Goal: Transaction & Acquisition: Purchase product/service

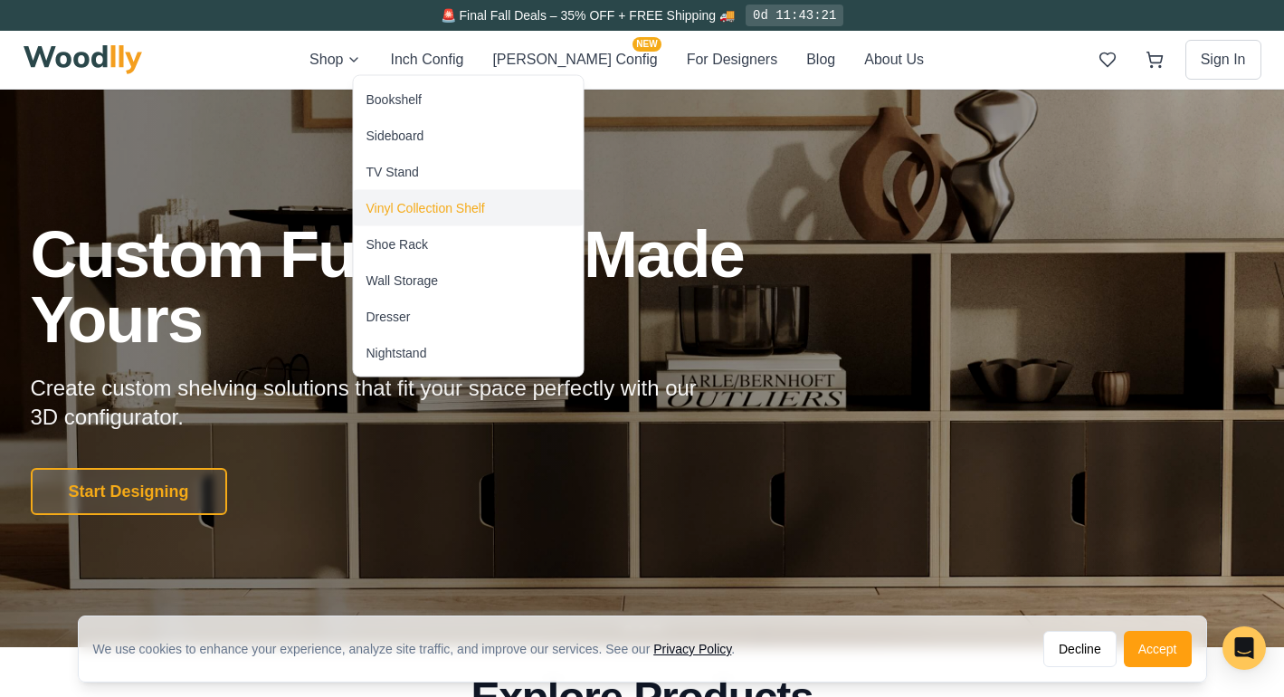
click at [400, 215] on div "Vinyl Collection Shelf" at bounding box center [426, 208] width 119 height 18
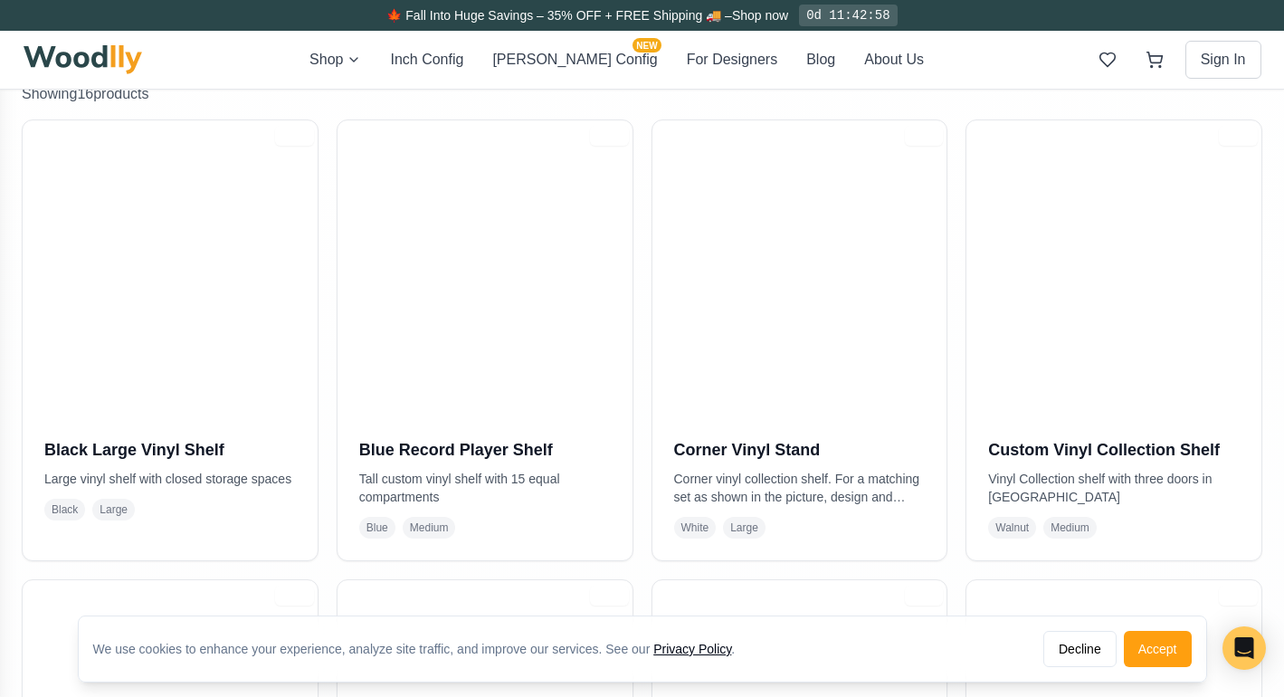
scroll to position [366, 0]
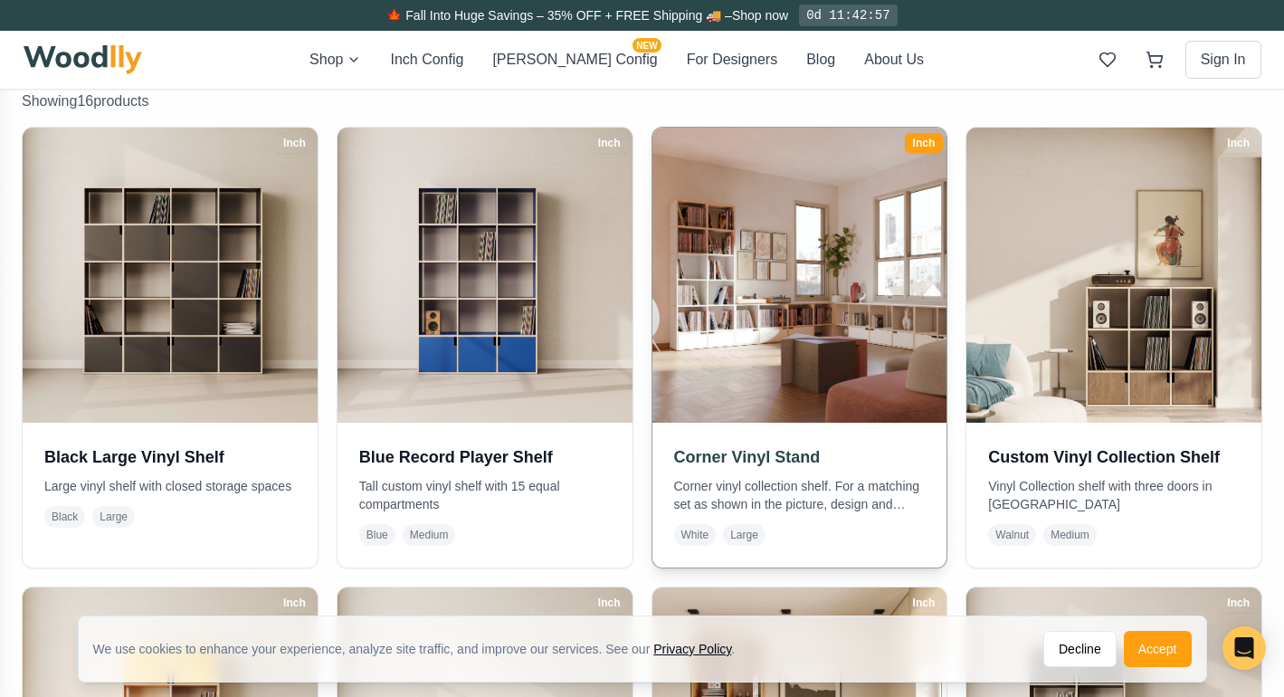
click at [728, 451] on h3 "Corner Vinyl Stand" at bounding box center [800, 456] width 252 height 25
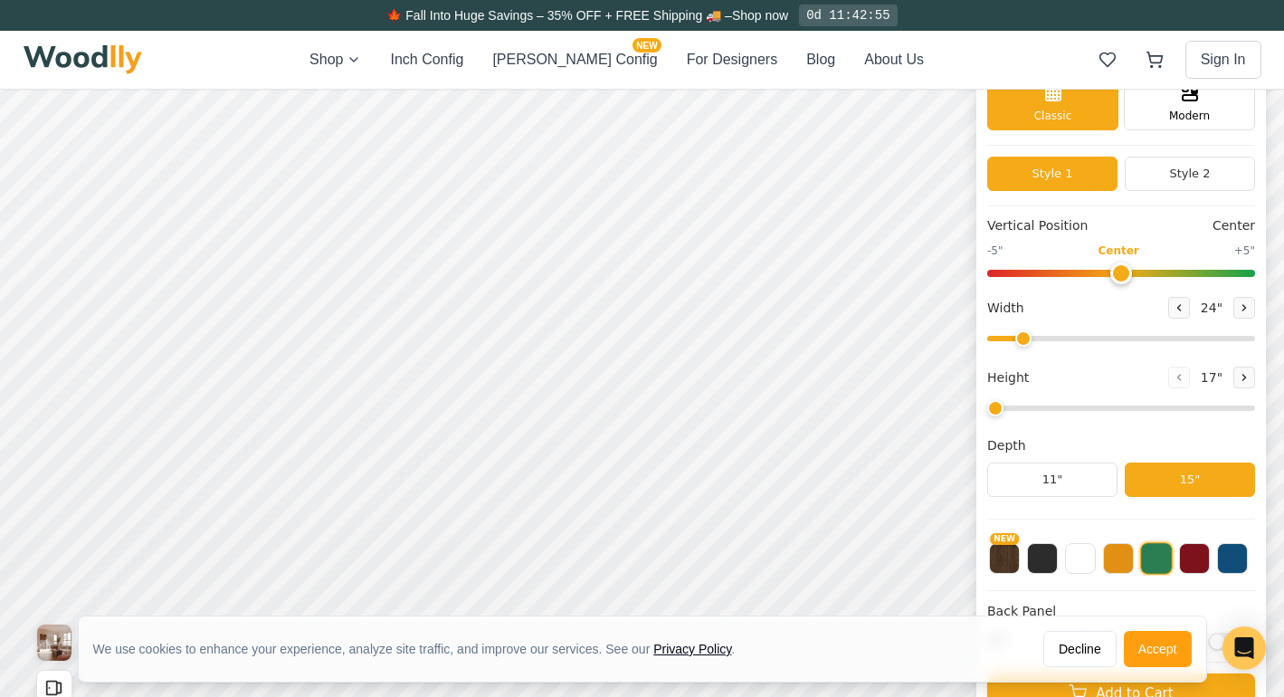
scroll to position [83, 0]
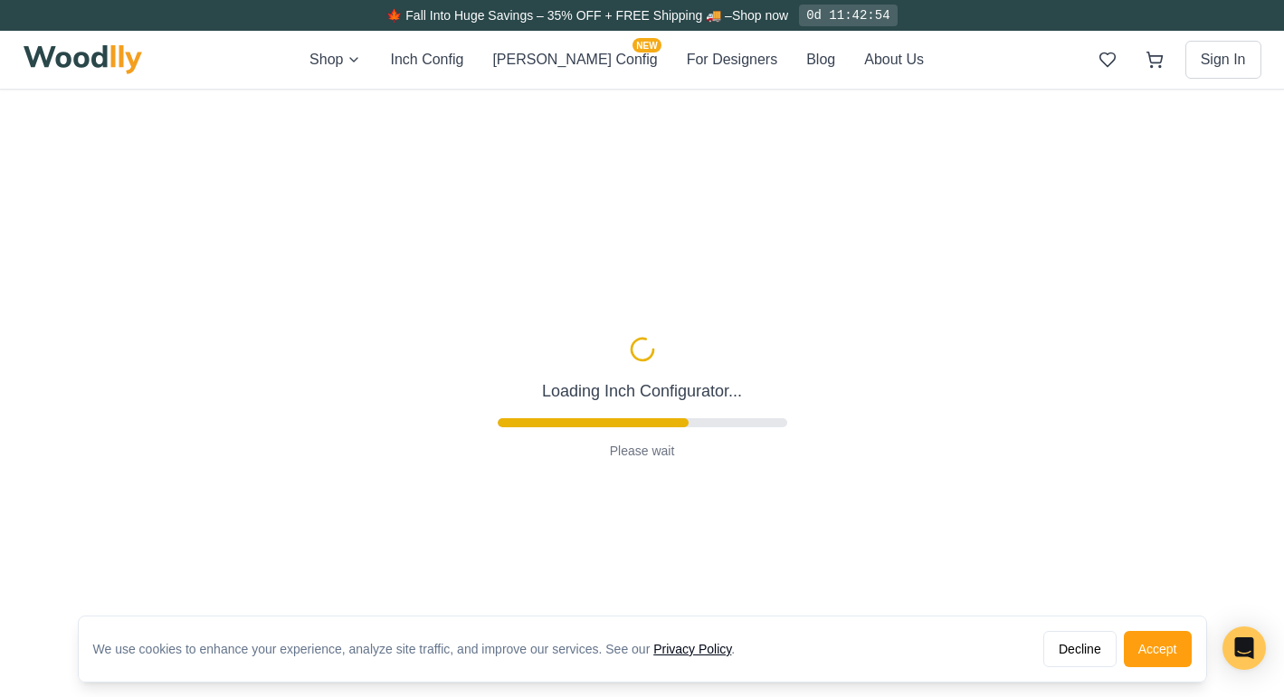
type input "72"
type input "2"
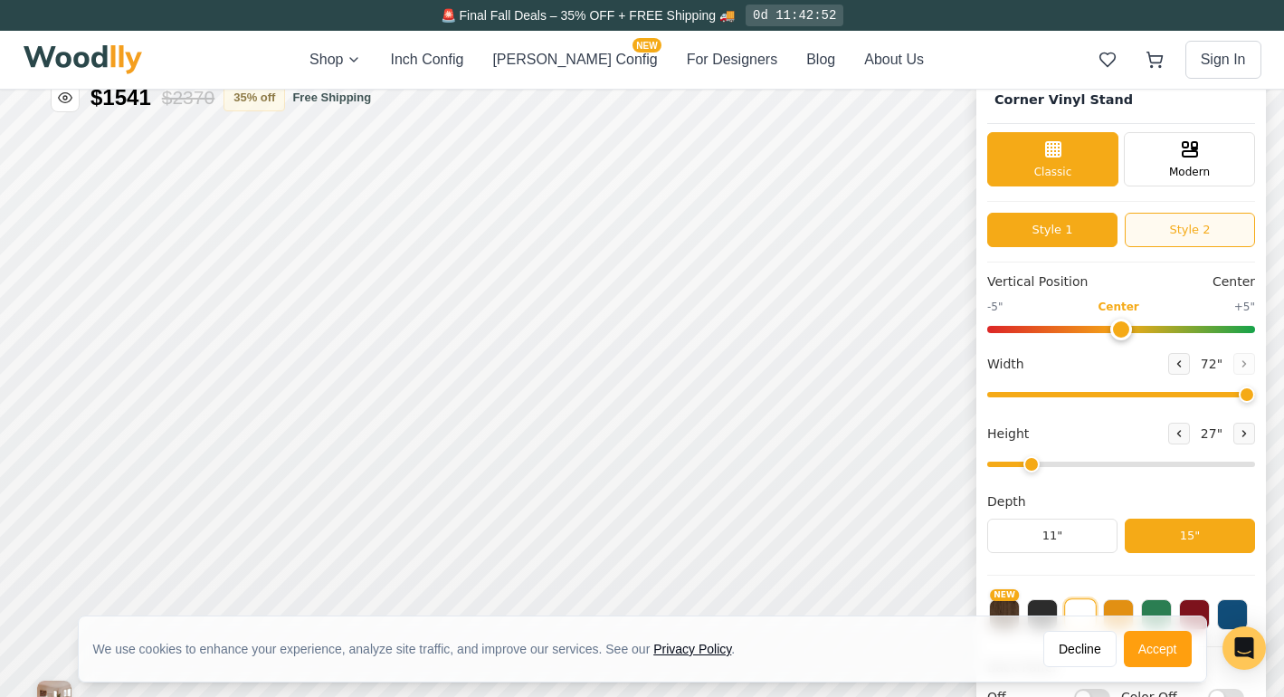
scroll to position [5, 0]
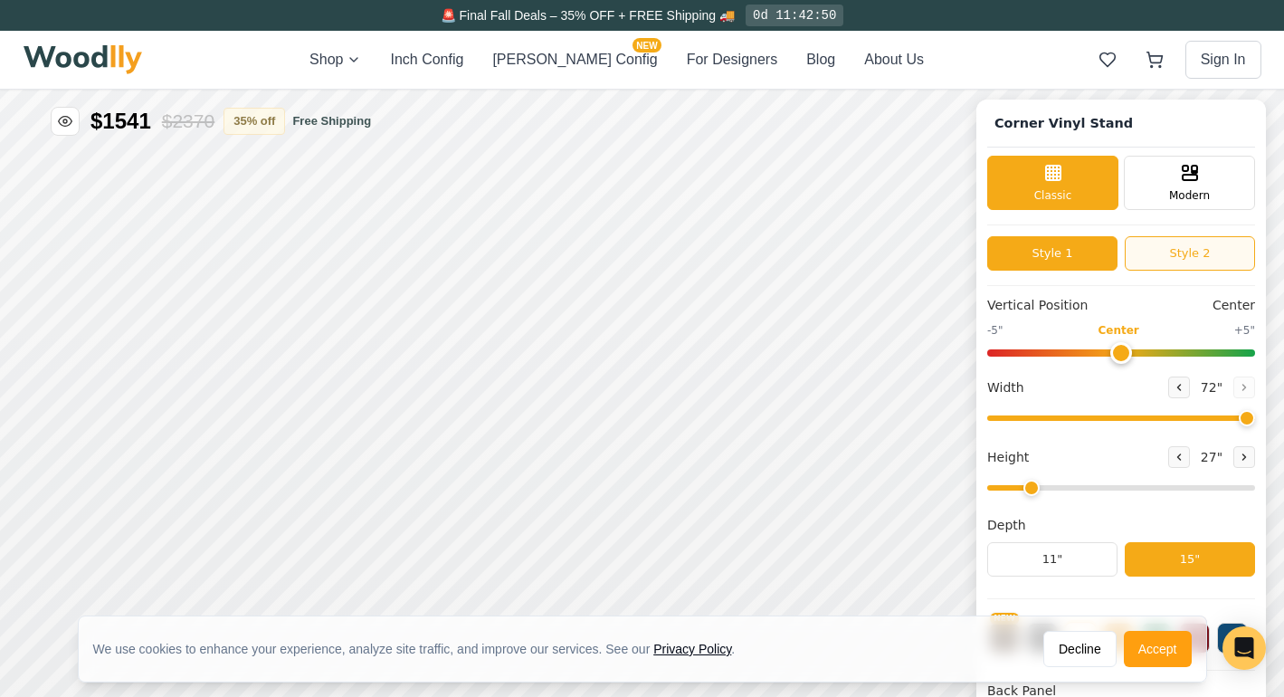
click at [1197, 251] on button "Style 2" at bounding box center [1190, 253] width 130 height 34
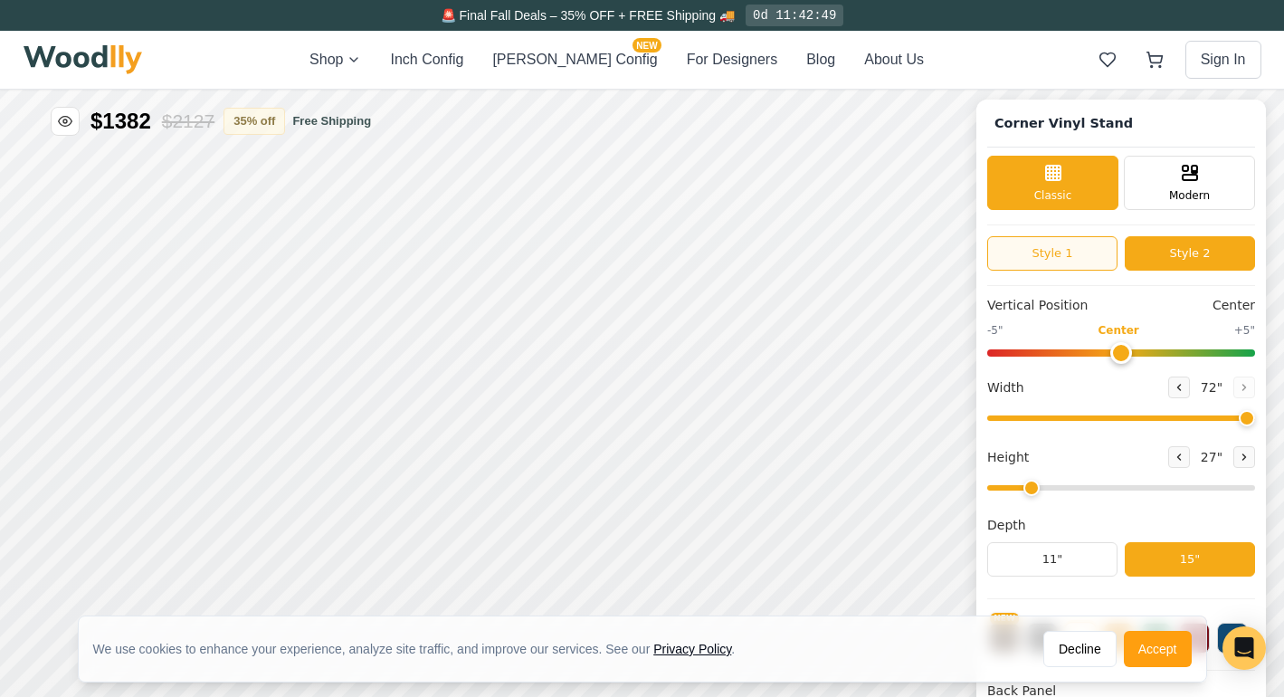
click at [1061, 262] on button "Style 1" at bounding box center [1053, 253] width 130 height 34
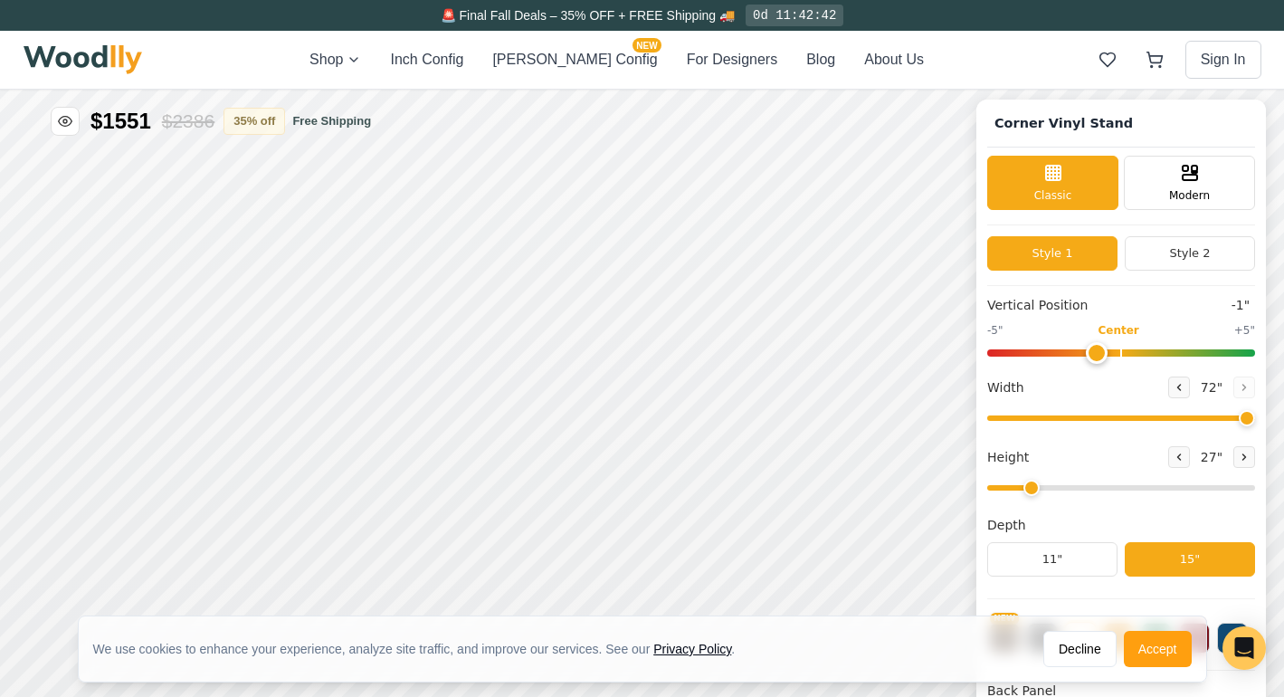
type input "0"
click at [1121, 357] on input "range" at bounding box center [1122, 352] width 268 height 7
drag, startPoint x: 1240, startPoint y: 419, endPoint x: 1188, endPoint y: 423, distance: 51.7
type input "60"
click at [1188, 421] on input "range" at bounding box center [1122, 417] width 268 height 5
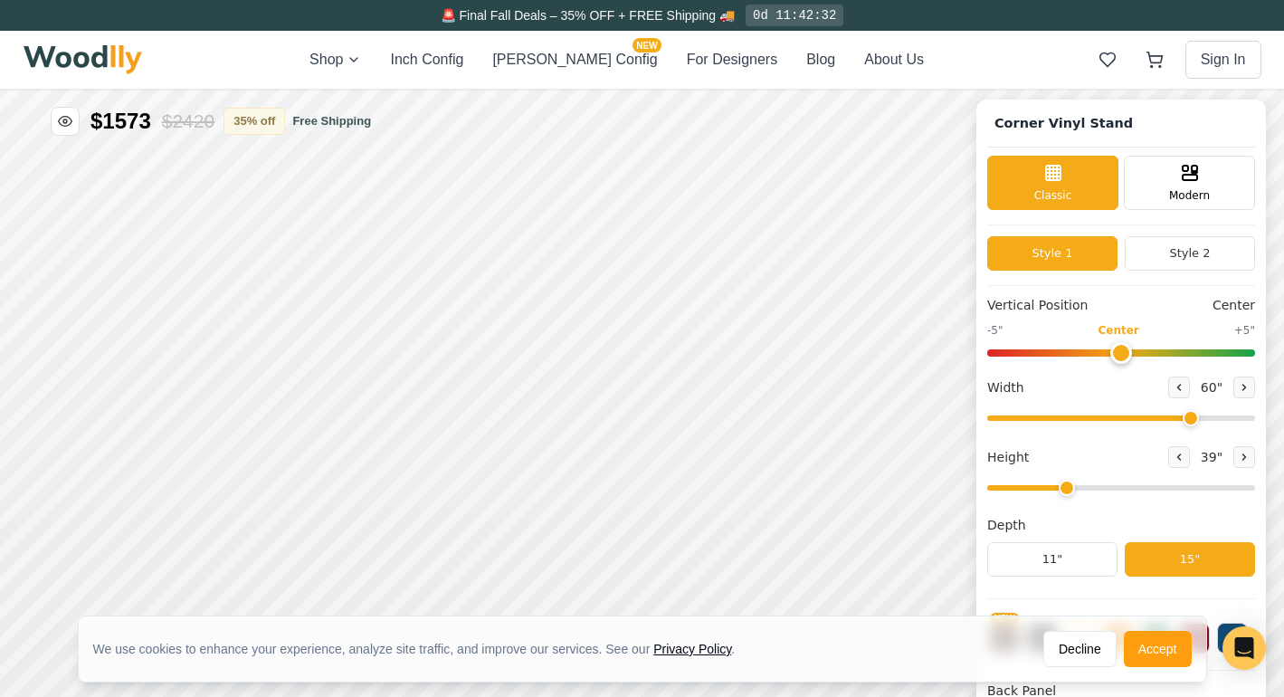
drag, startPoint x: 1029, startPoint y: 487, endPoint x: 1053, endPoint y: 487, distance: 23.5
type input "3"
click at [1053, 487] on input "range" at bounding box center [1122, 487] width 268 height 5
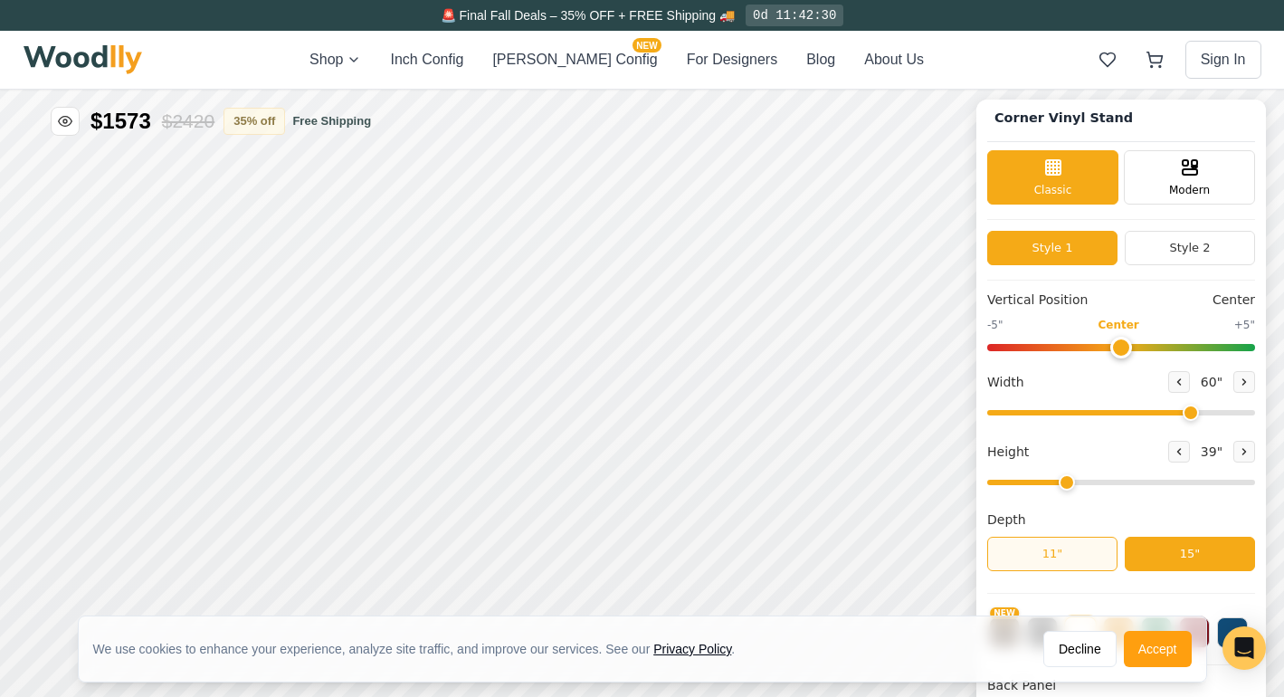
scroll to position [5, 0]
click at [1084, 558] on button "11"" at bounding box center [1053, 554] width 130 height 34
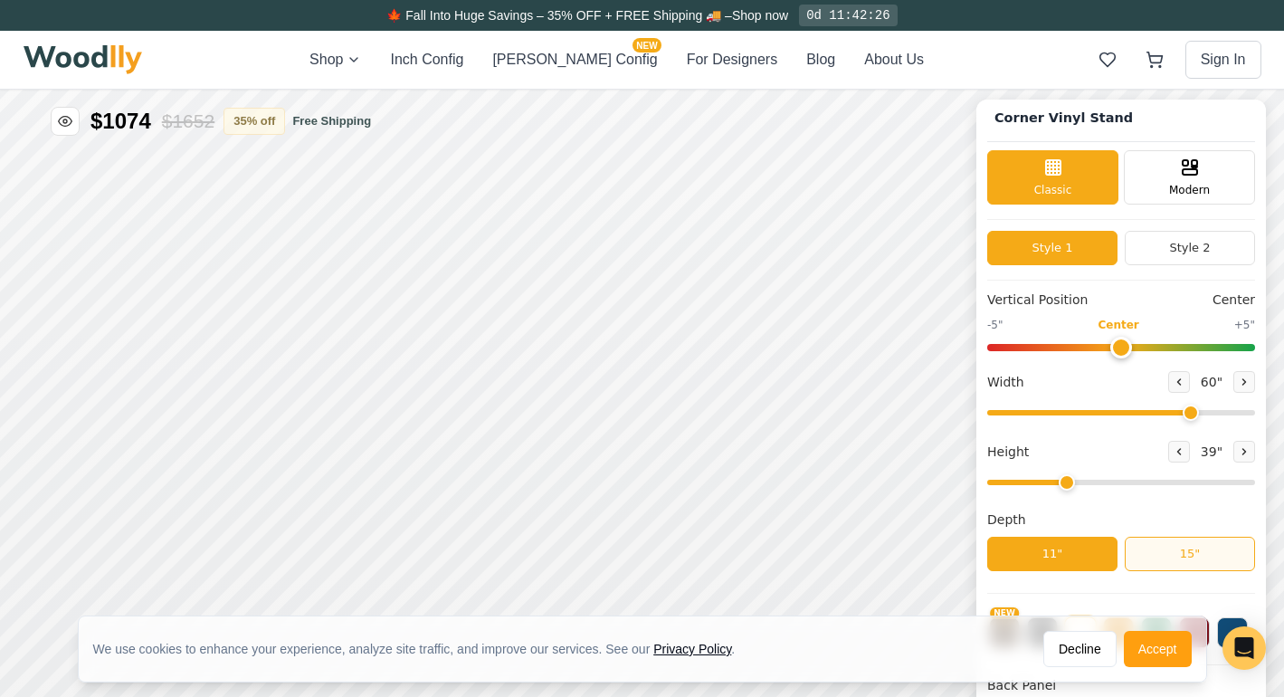
click at [1154, 558] on button "15"" at bounding box center [1190, 554] width 130 height 34
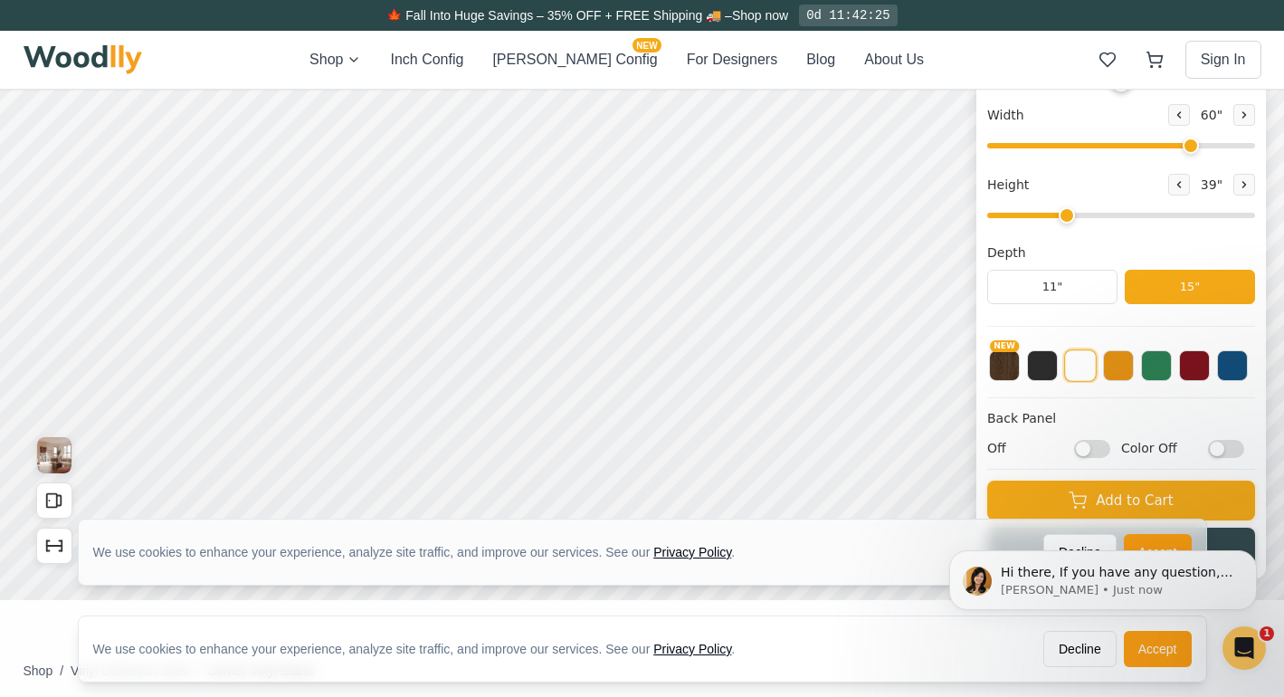
scroll to position [0, 0]
click at [1081, 651] on button "Decline" at bounding box center [1080, 649] width 73 height 36
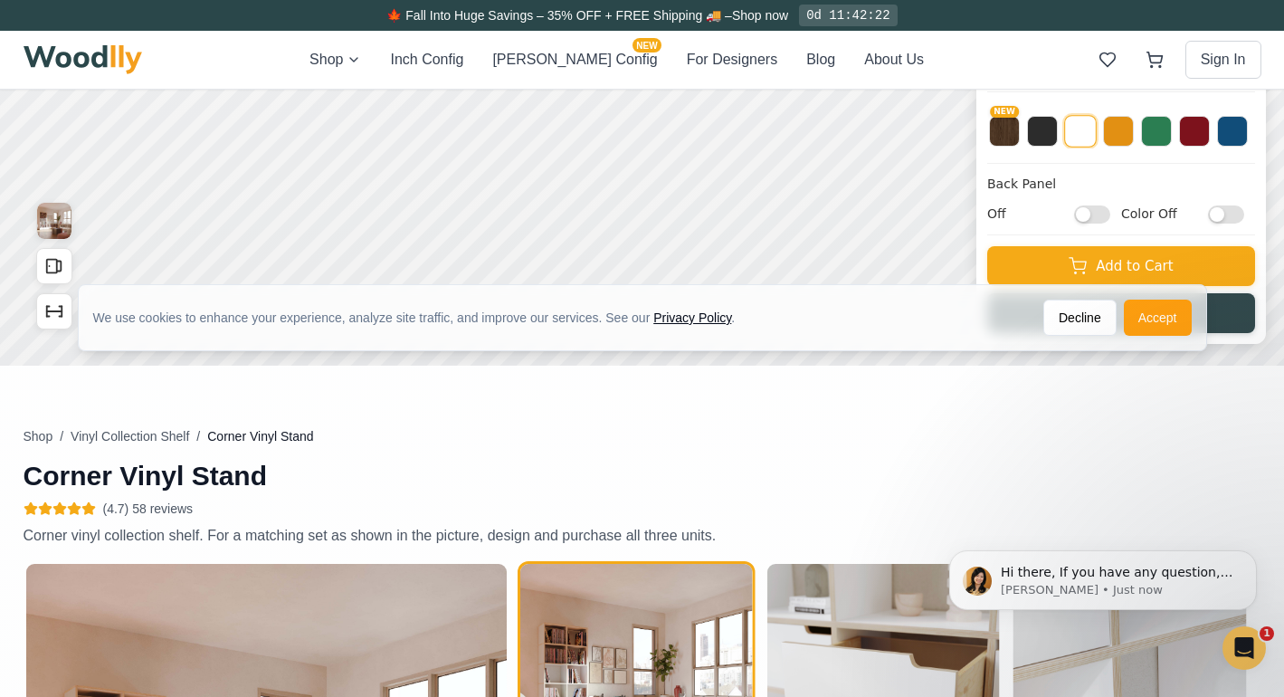
scroll to position [506, 0]
click at [1080, 324] on button "Decline" at bounding box center [1080, 318] width 73 height 36
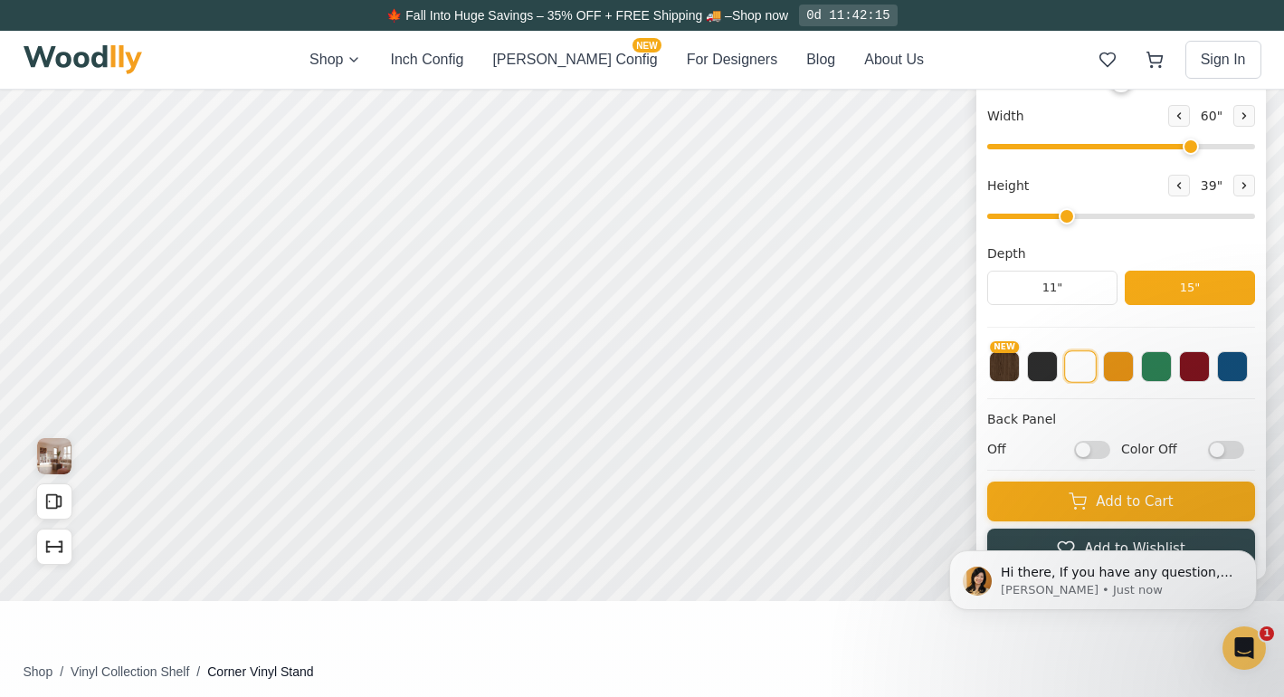
scroll to position [272, 0]
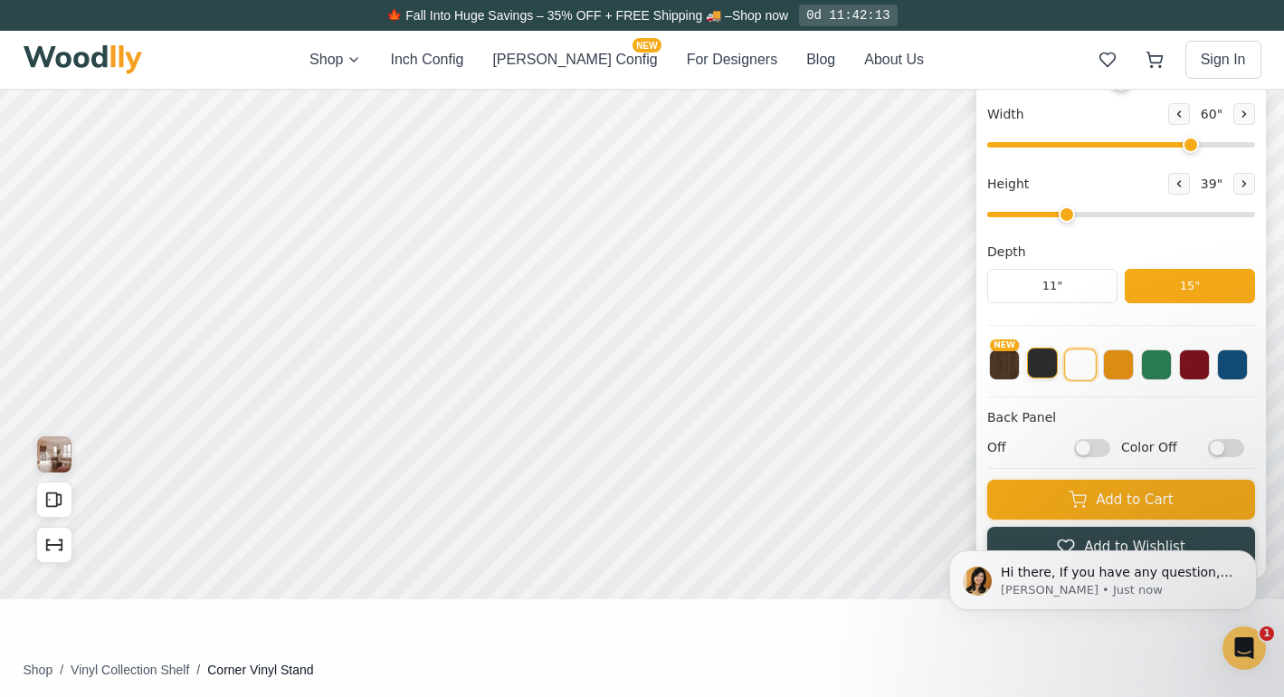
click at [1039, 363] on button at bounding box center [1042, 363] width 31 height 31
click at [1163, 368] on button at bounding box center [1156, 363] width 31 height 31
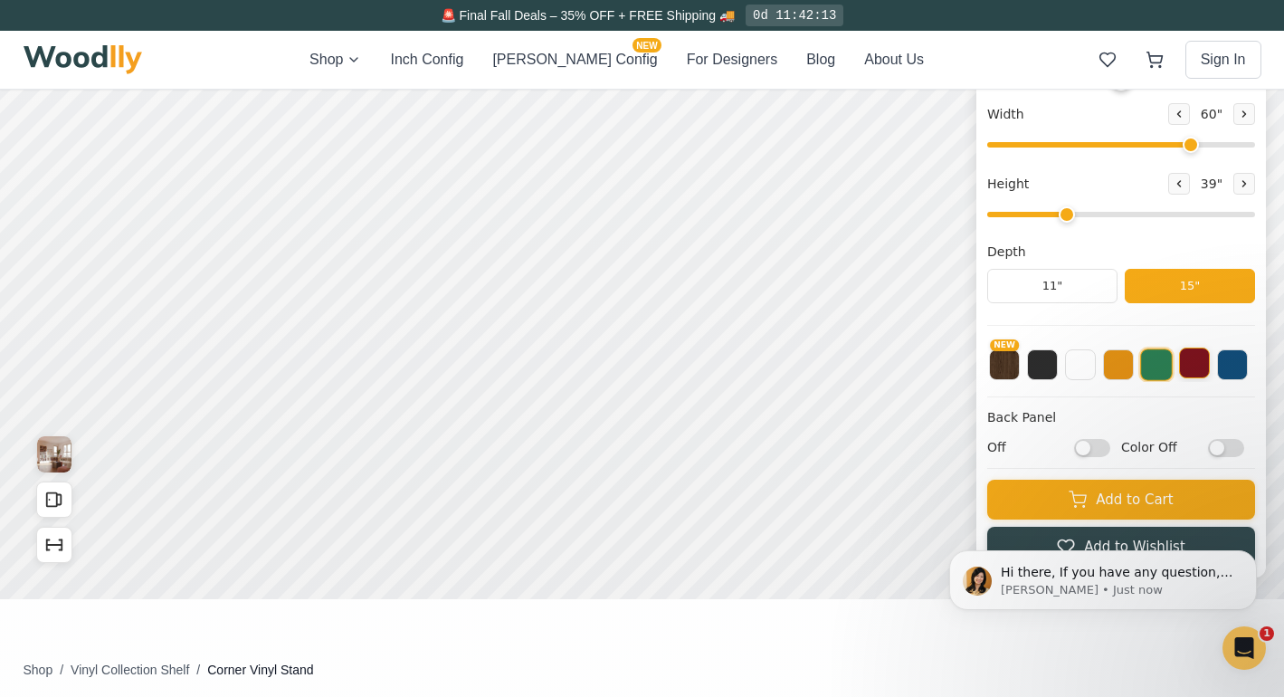
click at [1195, 362] on button at bounding box center [1194, 363] width 31 height 31
click at [1226, 365] on button at bounding box center [1232, 363] width 31 height 31
click at [1042, 367] on button at bounding box center [1042, 363] width 31 height 31
click at [1004, 371] on button "NEW" at bounding box center [1004, 363] width 31 height 31
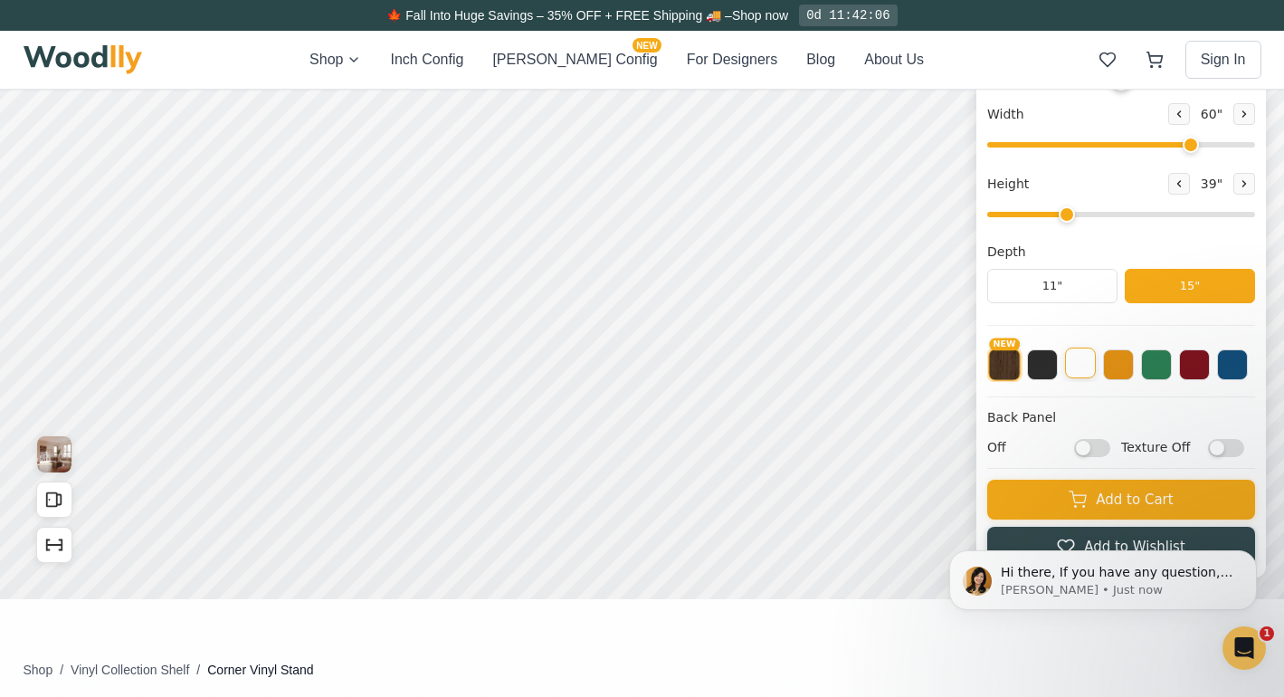
click at [1080, 370] on button at bounding box center [1080, 363] width 31 height 31
click at [1086, 448] on input "Off" at bounding box center [1092, 447] width 36 height 18
click at [1086, 448] on input "On" at bounding box center [1092, 447] width 36 height 18
checkbox input "false"
click at [1216, 445] on input "Color Off" at bounding box center [1226, 447] width 36 height 18
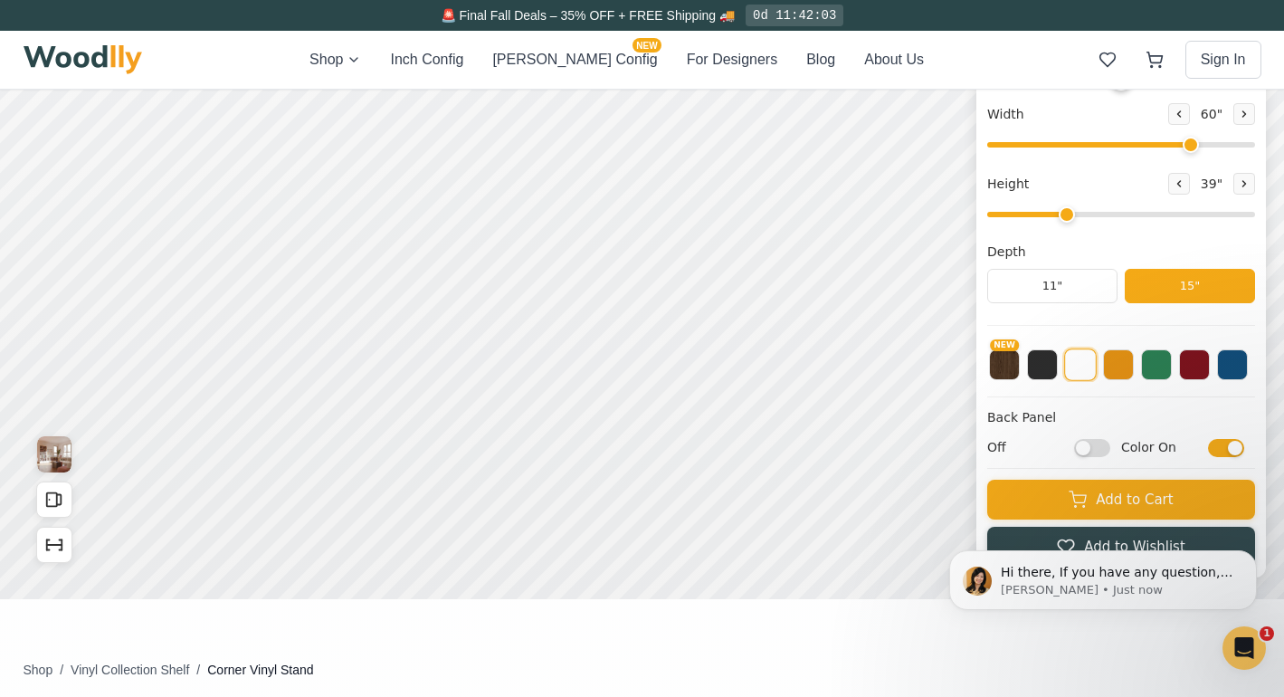
click at [1221, 445] on input "Color On" at bounding box center [1226, 447] width 36 height 18
checkbox input "false"
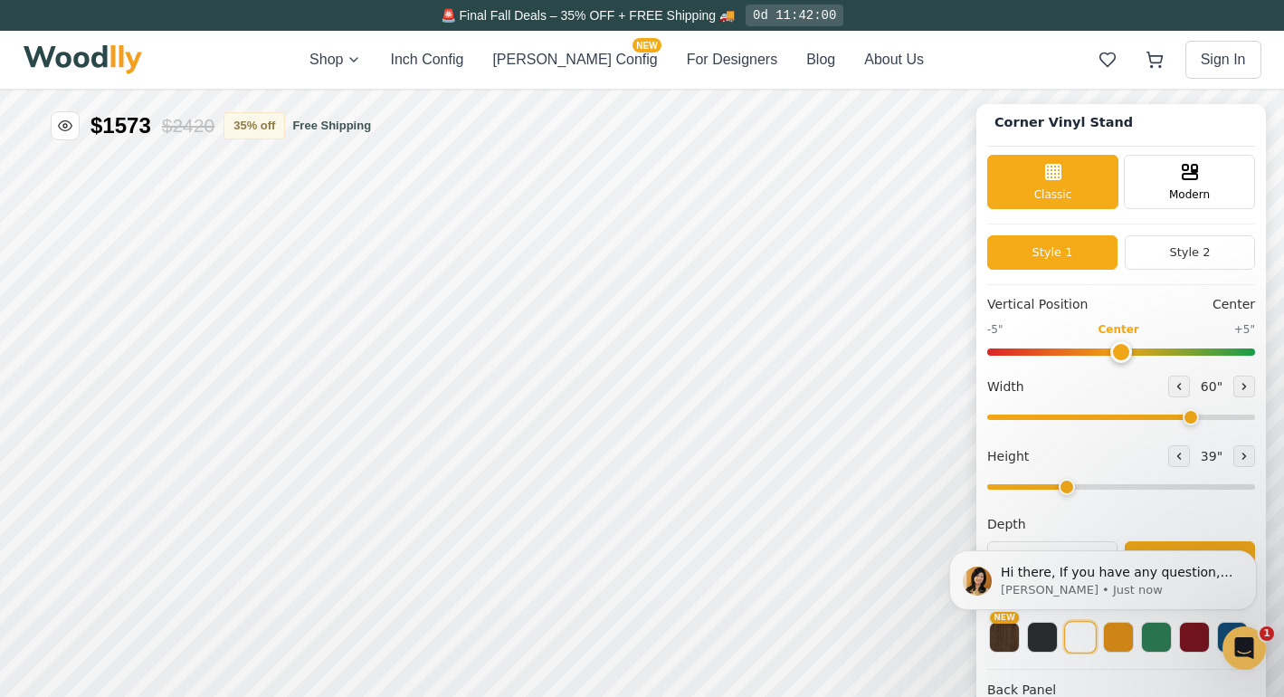
scroll to position [0, 0]
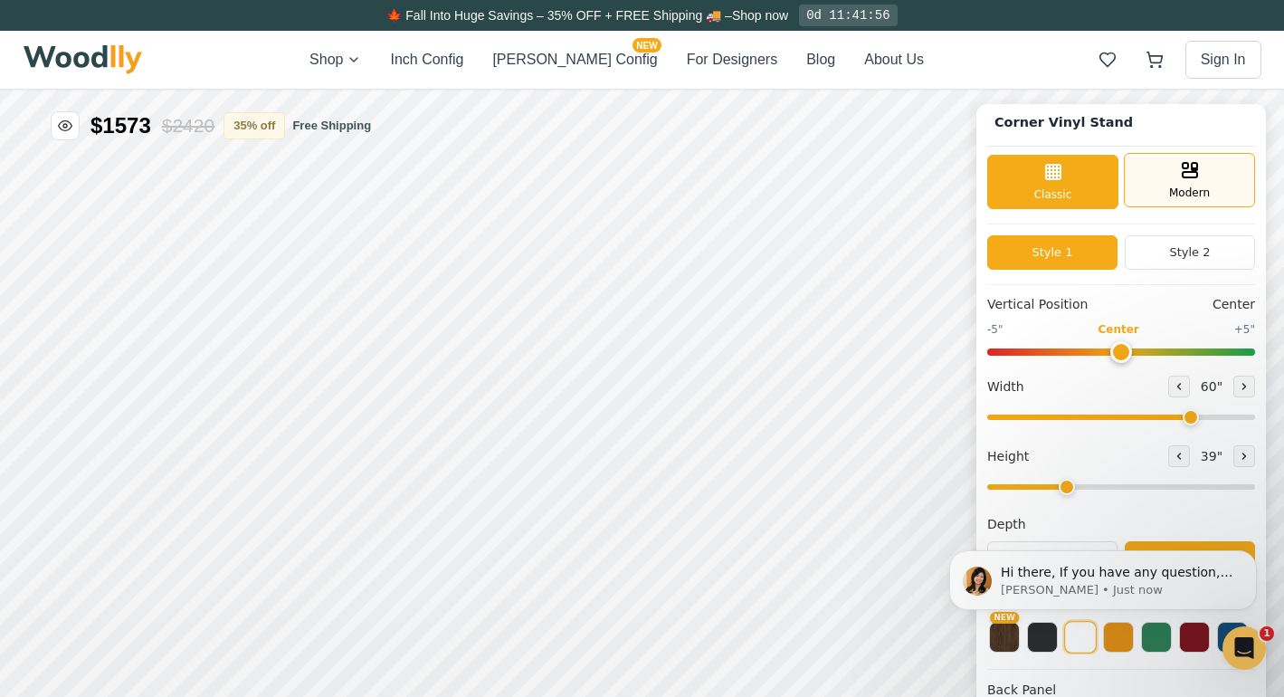
click at [1170, 189] on span "Modern" at bounding box center [1189, 193] width 41 height 16
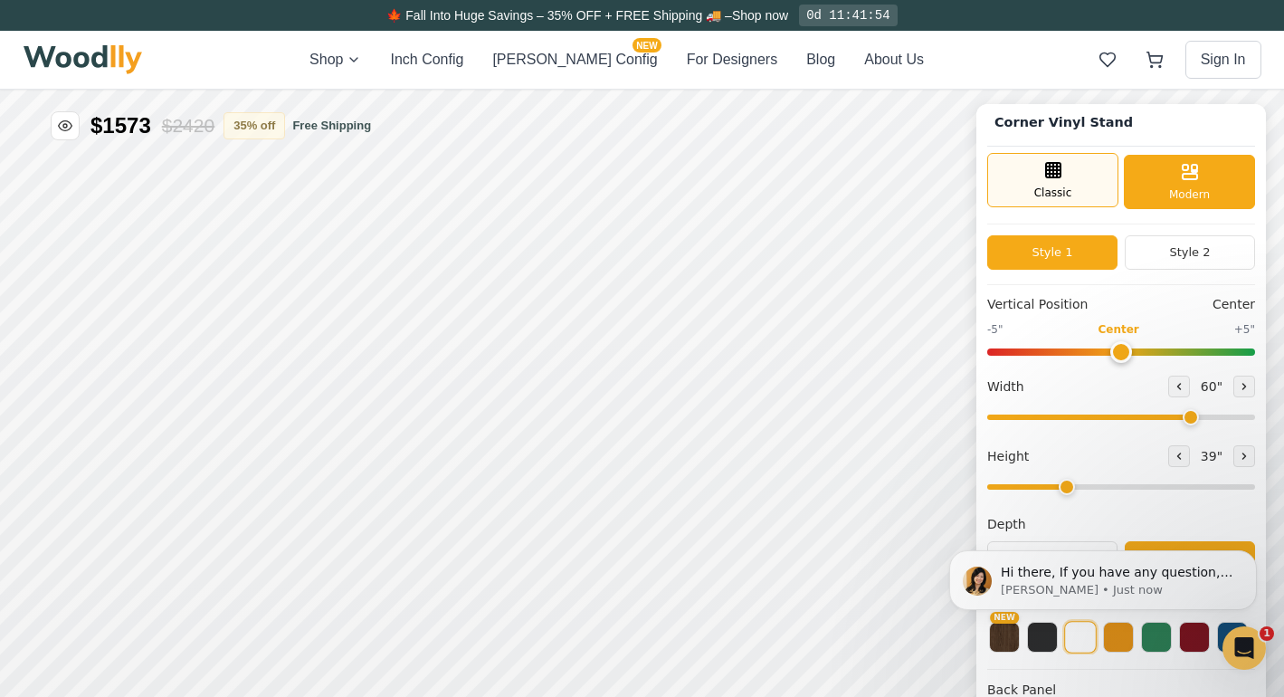
click at [1081, 181] on div "Classic" at bounding box center [1053, 180] width 131 height 54
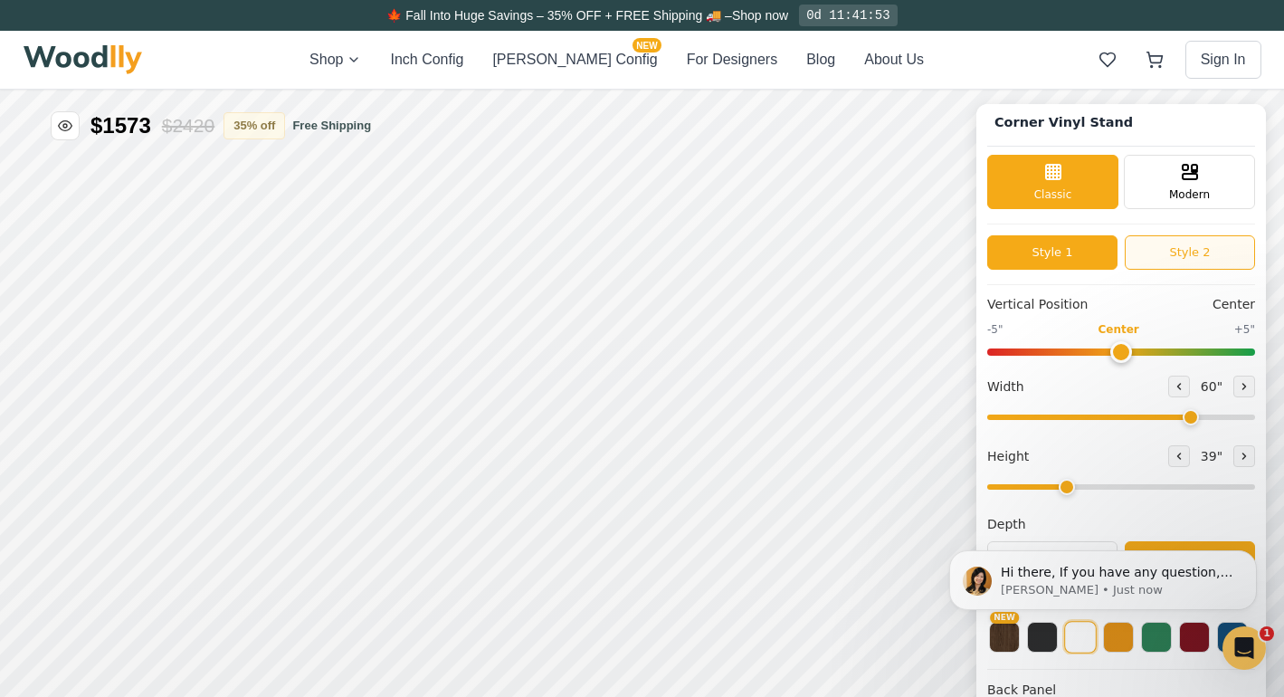
click at [1189, 248] on button "Style 2" at bounding box center [1190, 252] width 130 height 34
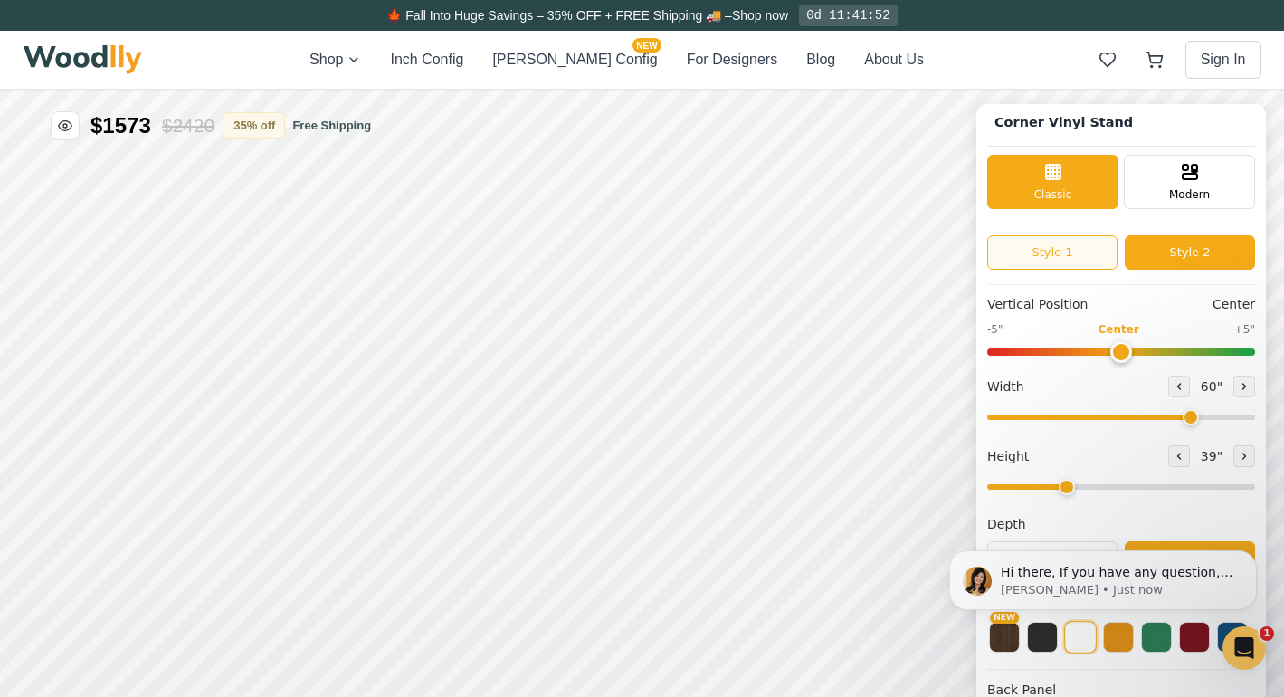
click at [1082, 259] on button "Style 1" at bounding box center [1053, 252] width 130 height 34
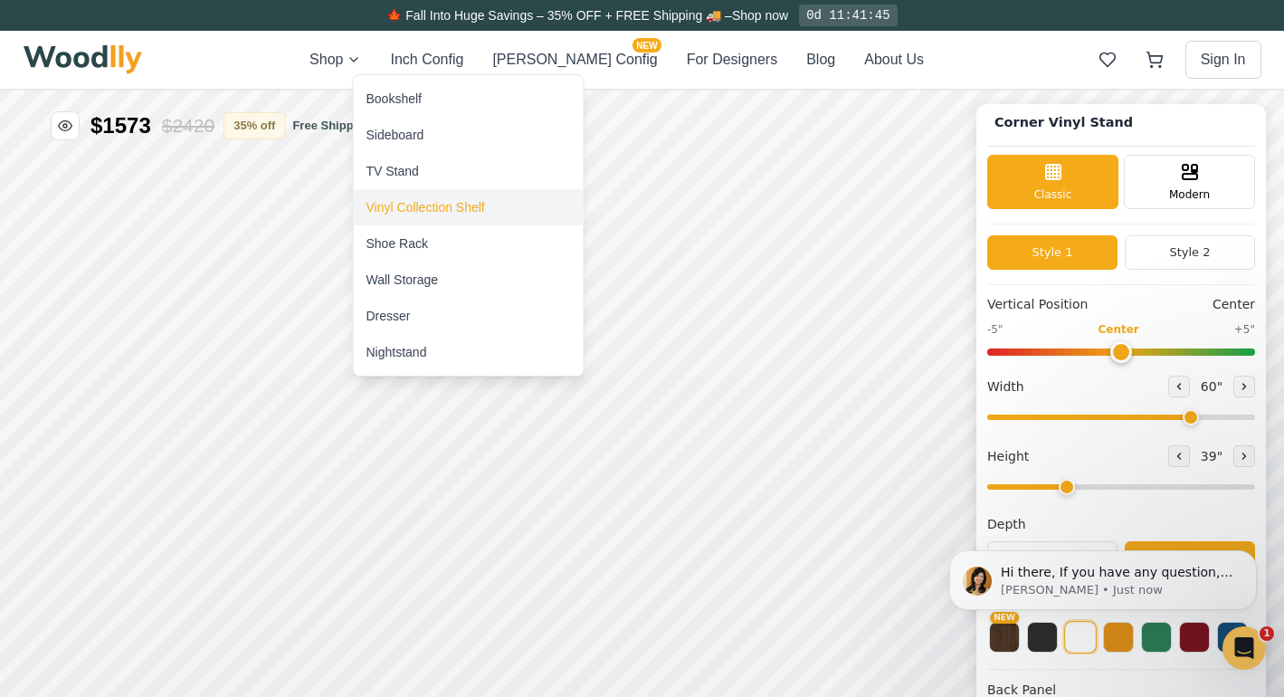
click at [412, 218] on div "Vinyl Collection Shelf" at bounding box center [469, 207] width 230 height 36
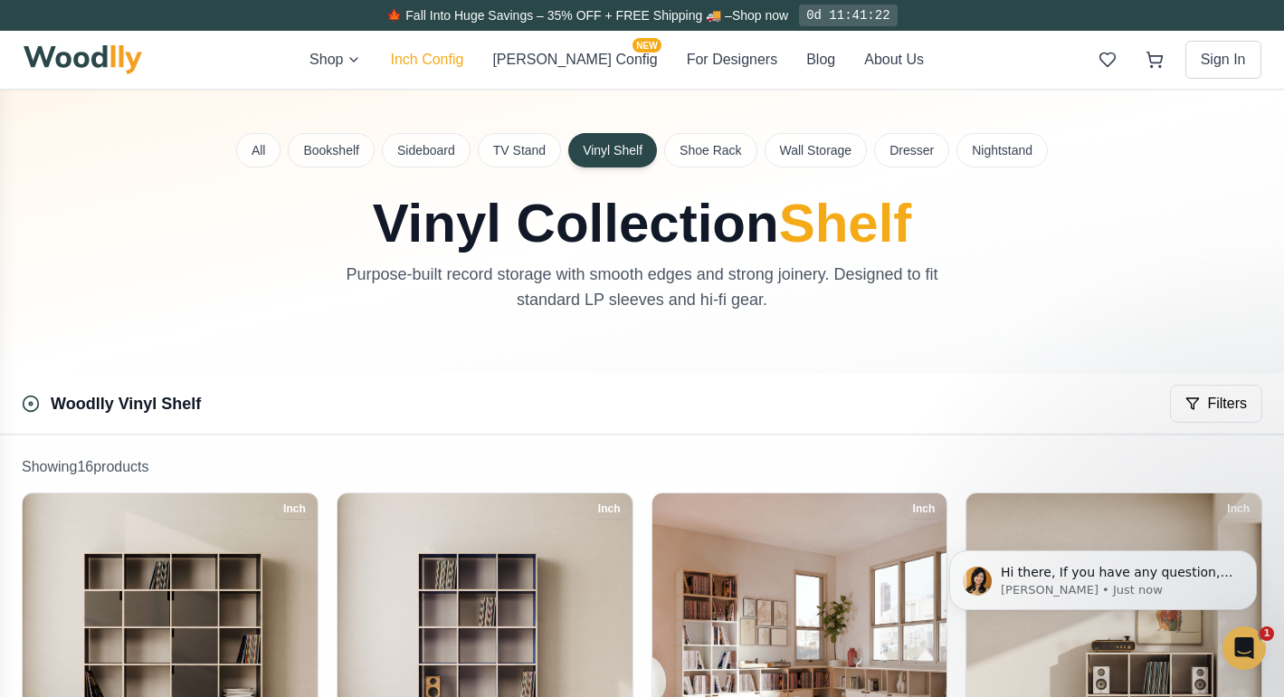
click at [454, 63] on button "Inch Config" at bounding box center [426, 60] width 73 height 22
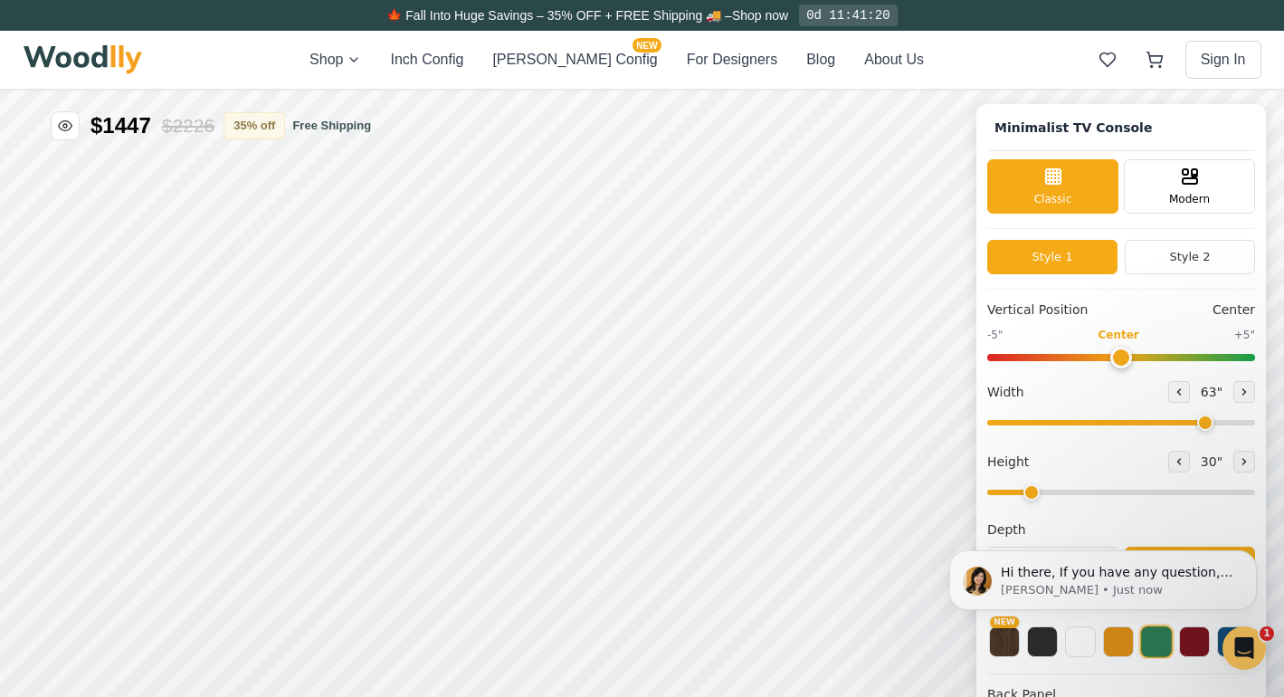
type input "63"
click at [1179, 262] on button "Style 2" at bounding box center [1190, 257] width 130 height 34
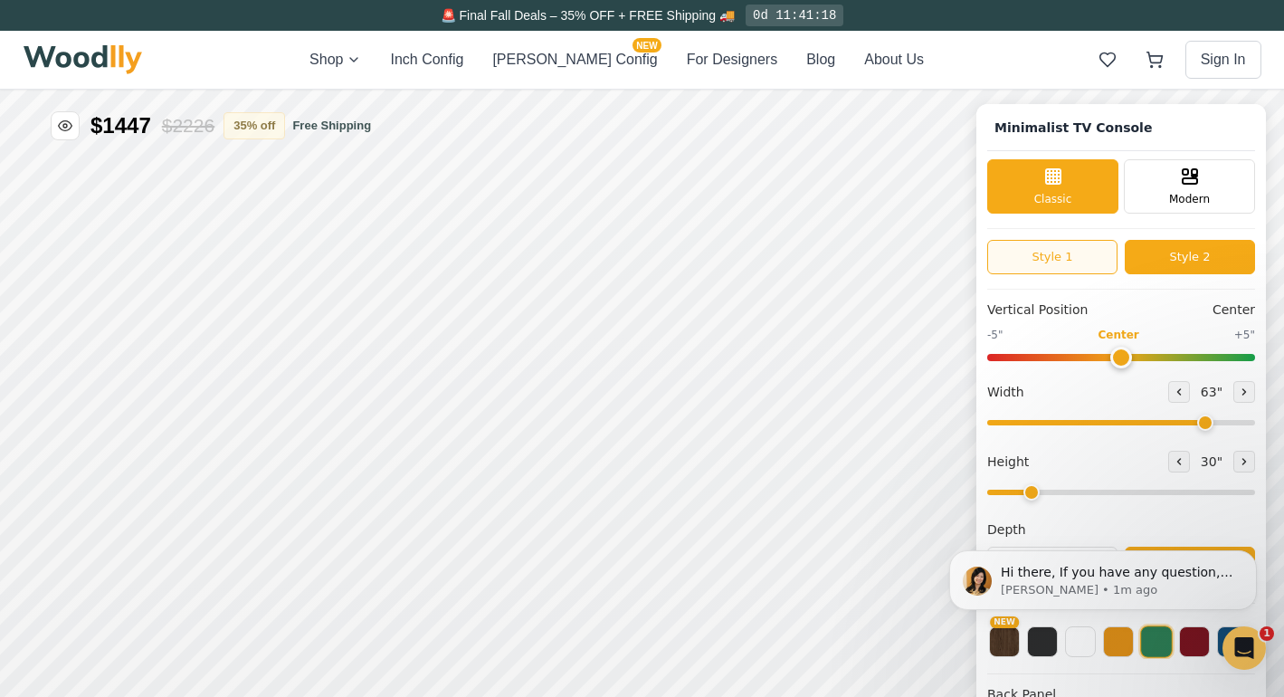
click at [1070, 269] on button "Style 1" at bounding box center [1053, 257] width 130 height 34
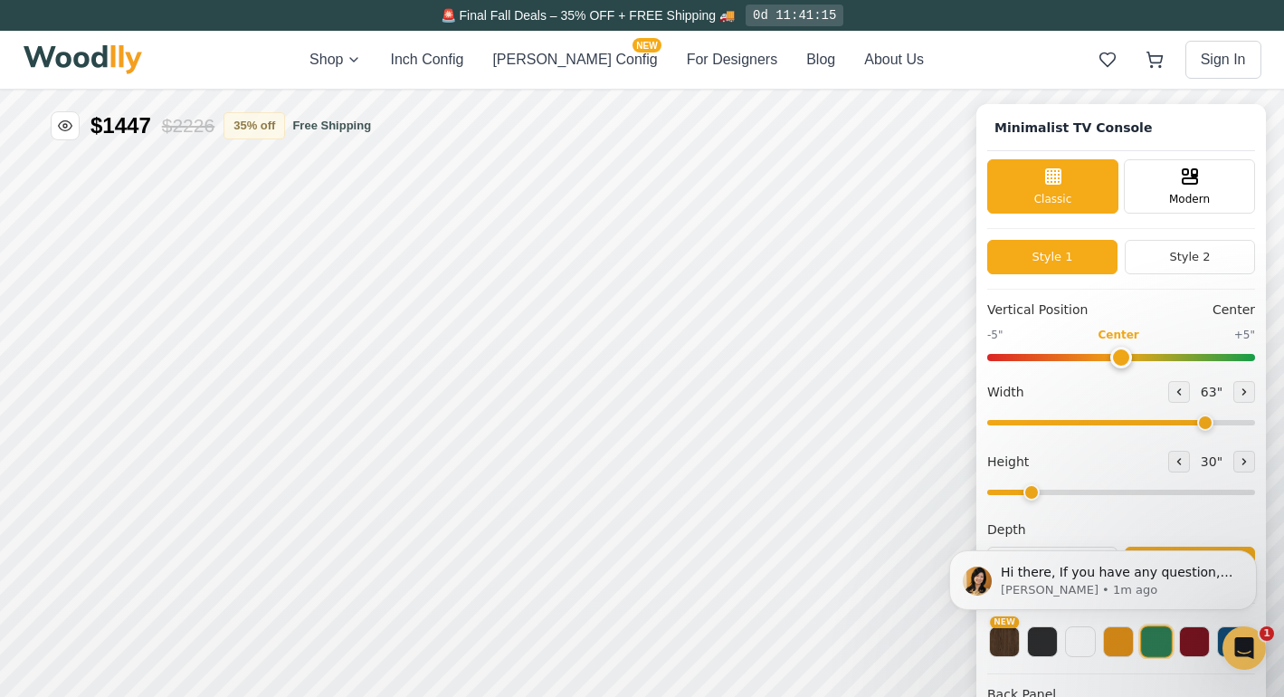
click at [1199, 424] on input "range" at bounding box center [1122, 422] width 268 height 5
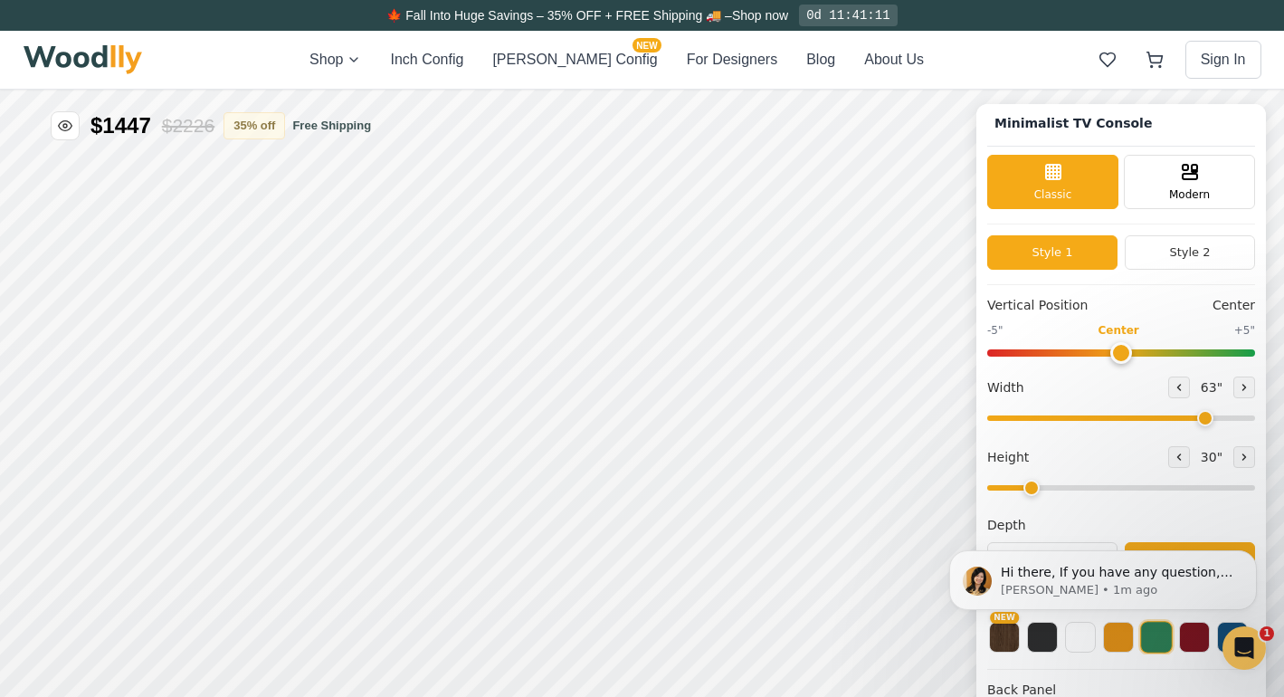
scroll to position [5, 0]
click at [1026, 549] on div "Hi there, If you have any question, we are right here for you. 😊 [PERSON_NAME] …" at bounding box center [1103, 497] width 333 height 226
click at [1026, 546] on div "Hi there, If you have any question, we are right here for you. 😊 [PERSON_NAME] …" at bounding box center [1103, 497] width 333 height 226
click at [1259, 557] on button "Dismiss notification" at bounding box center [1252, 556] width 24 height 24
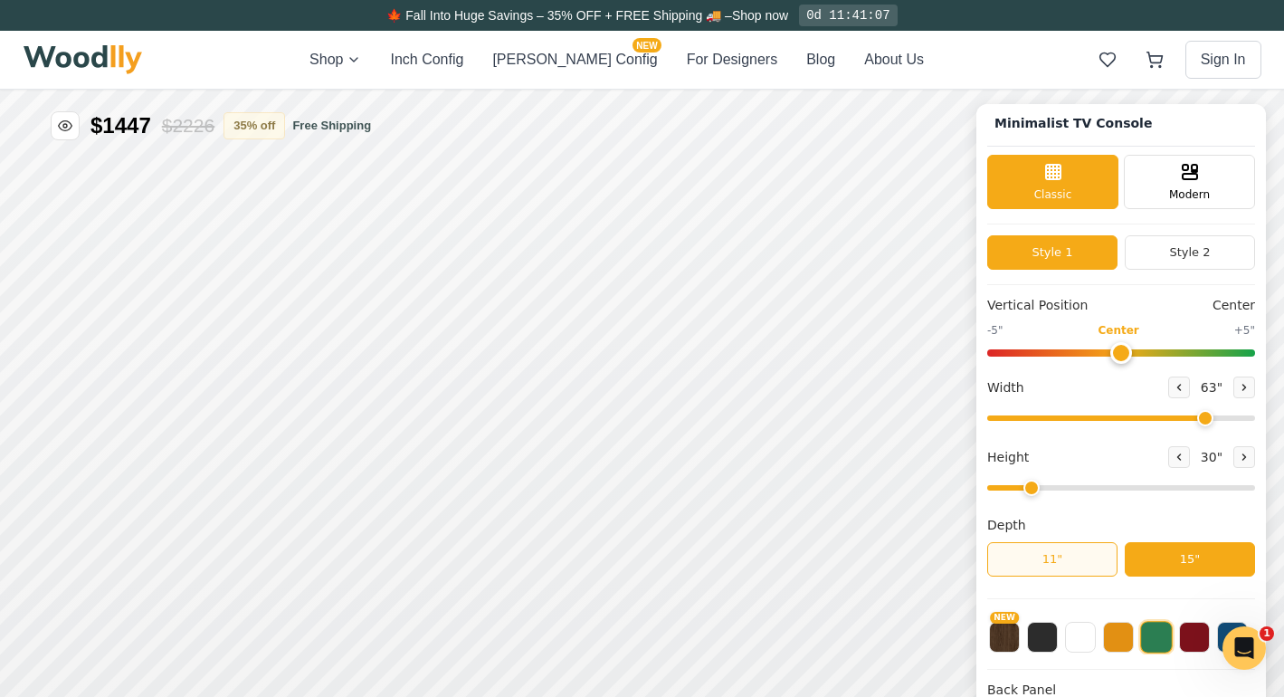
click at [1048, 558] on button "11"" at bounding box center [1053, 559] width 130 height 34
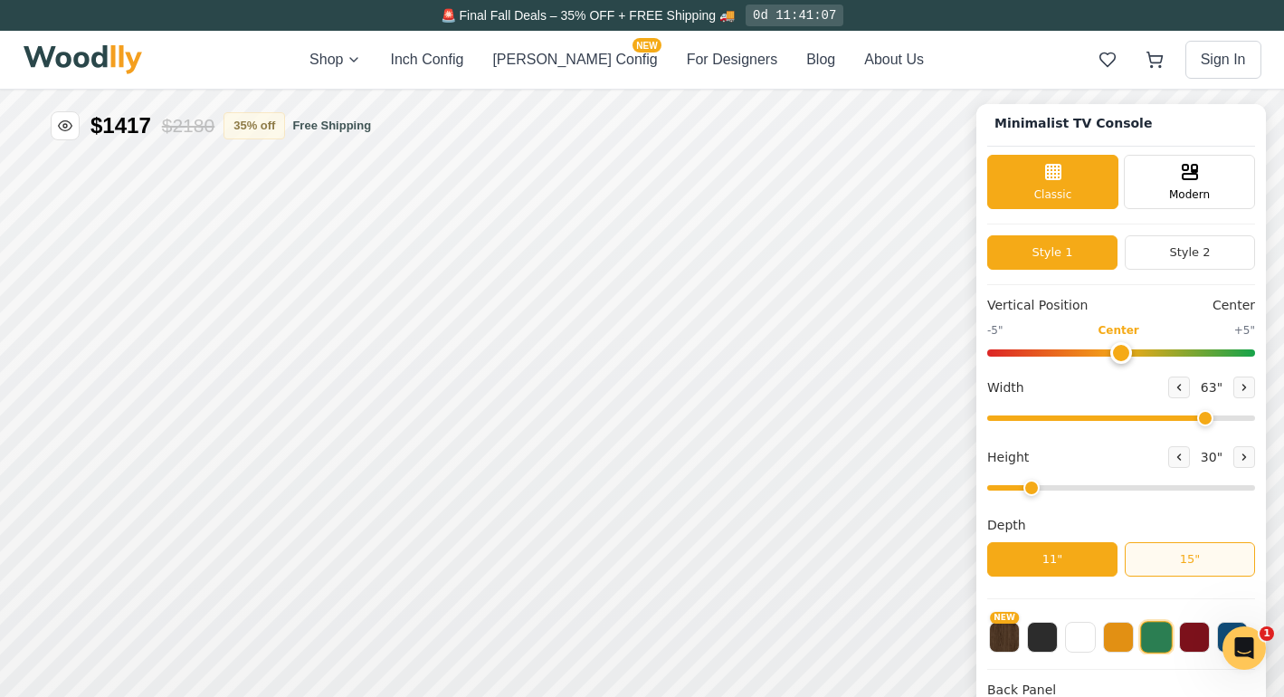
click at [1167, 564] on button "15"" at bounding box center [1190, 559] width 130 height 34
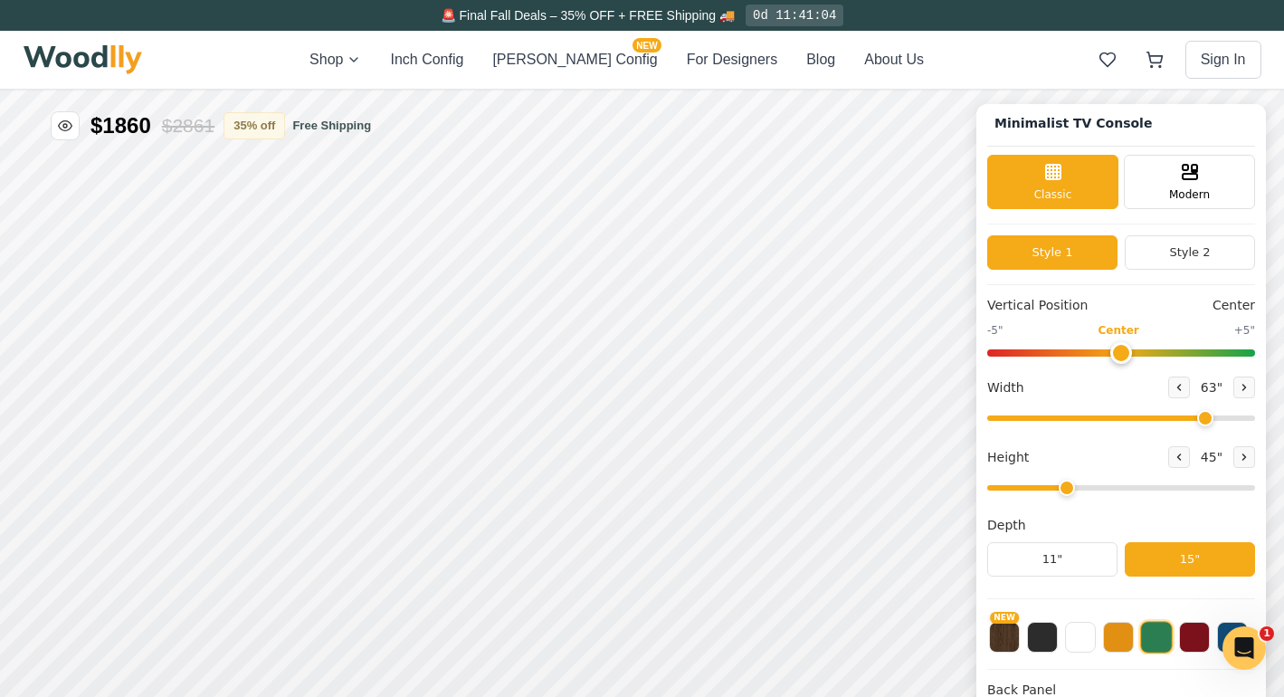
type input "2"
click at [1035, 486] on input "range" at bounding box center [1122, 487] width 268 height 5
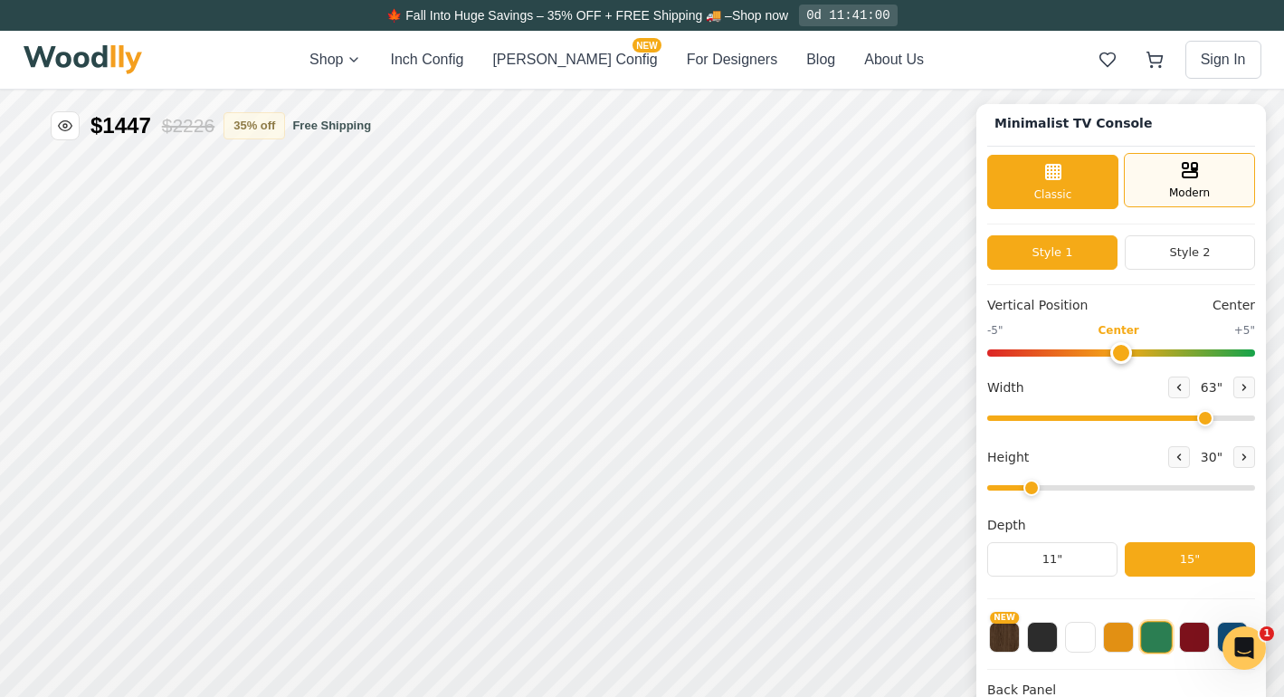
click at [1163, 190] on div "Modern" at bounding box center [1189, 180] width 131 height 54
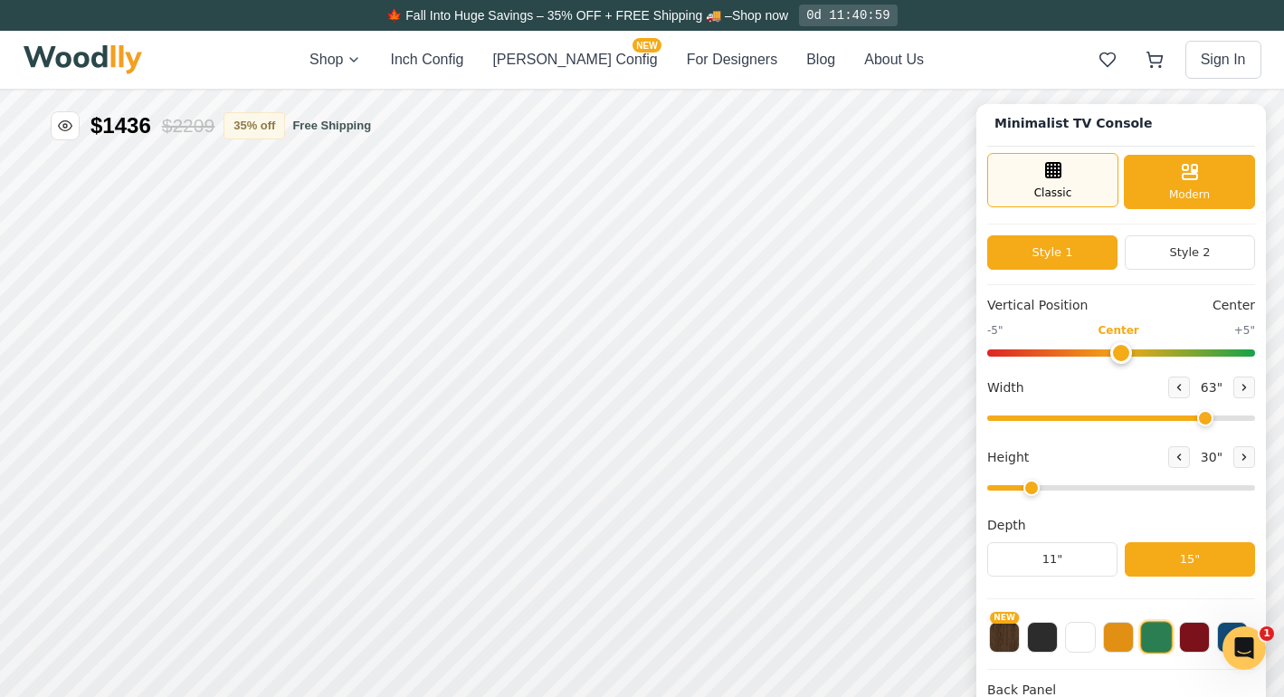
click at [1081, 191] on div "Classic" at bounding box center [1053, 180] width 131 height 54
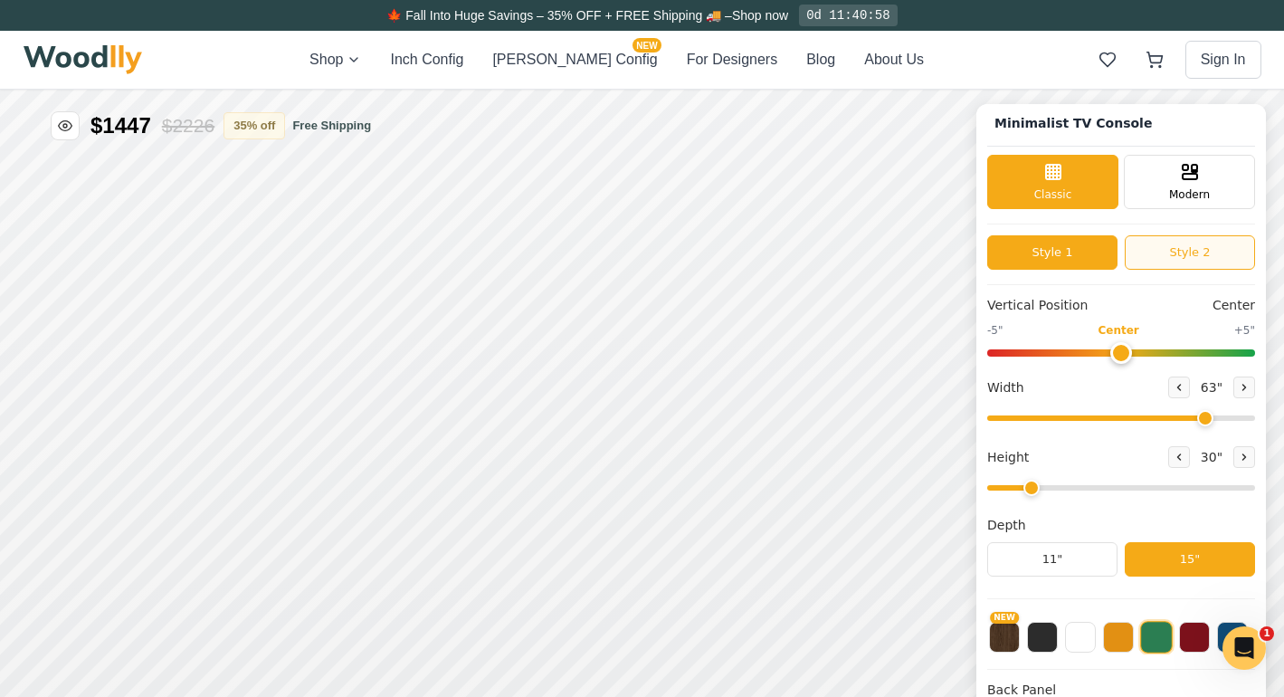
click at [1167, 257] on button "Style 2" at bounding box center [1190, 252] width 130 height 34
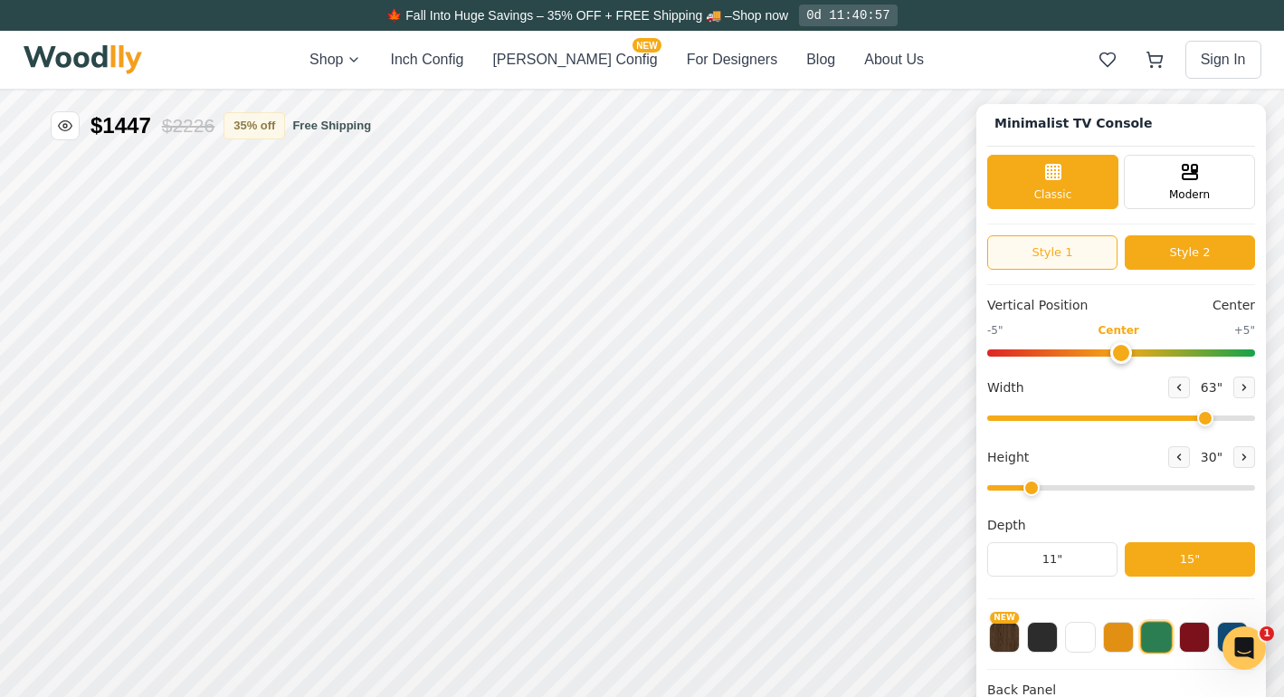
click at [1072, 262] on button "Style 1" at bounding box center [1053, 252] width 130 height 34
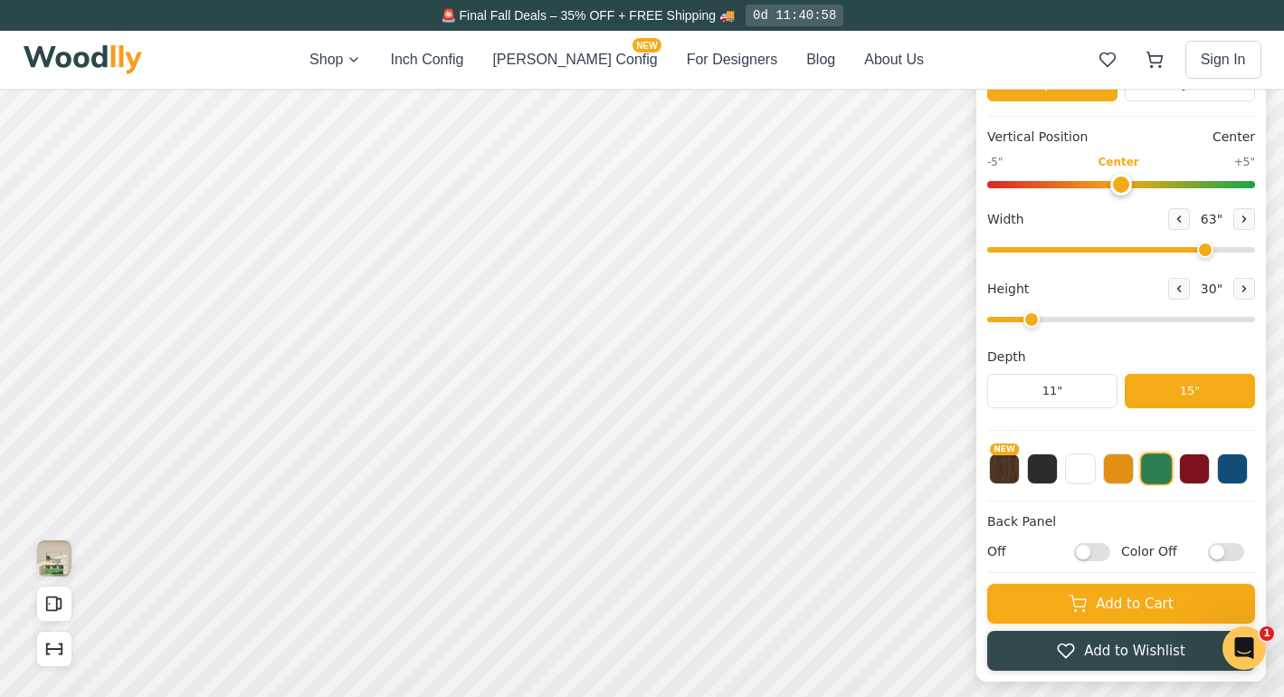
scroll to position [229, 0]
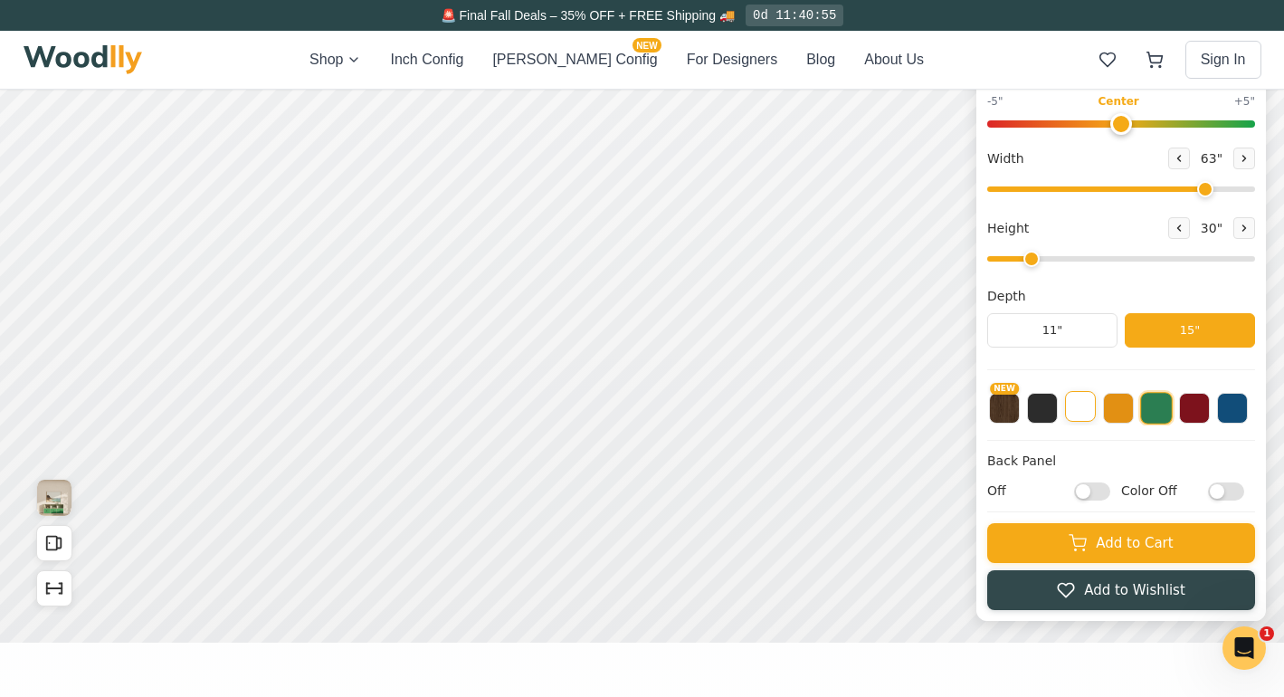
click at [1082, 413] on button at bounding box center [1080, 406] width 31 height 31
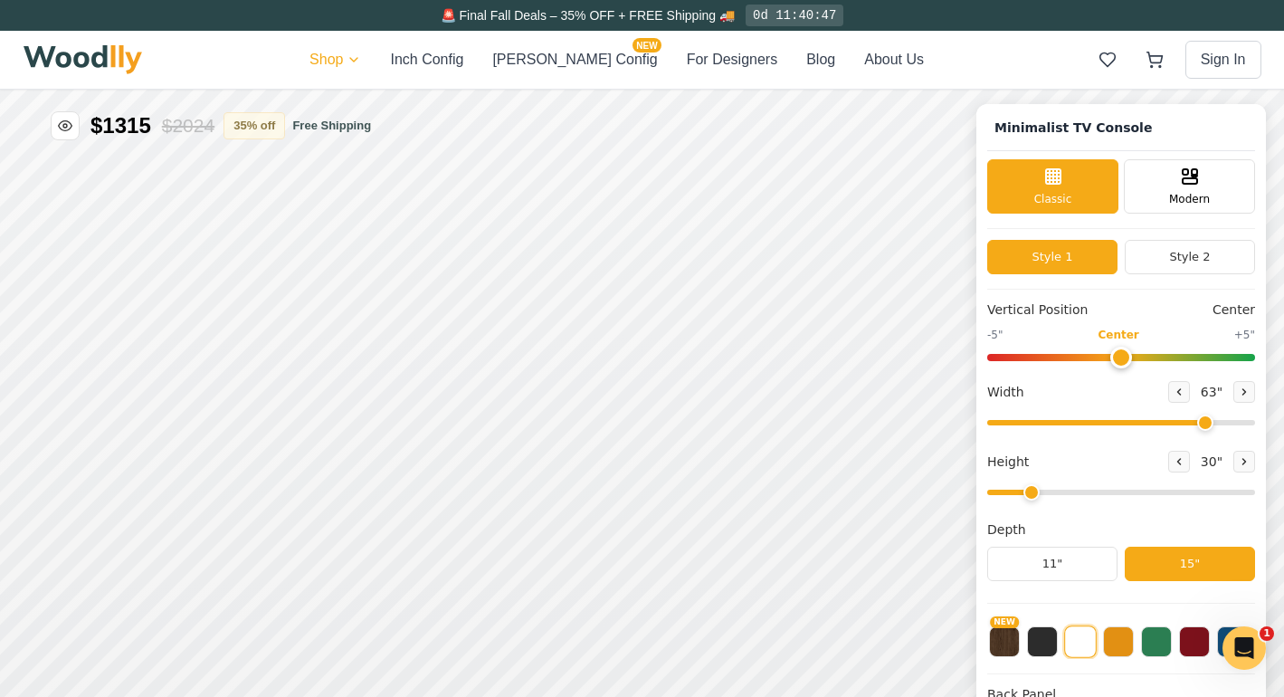
scroll to position [0, 0]
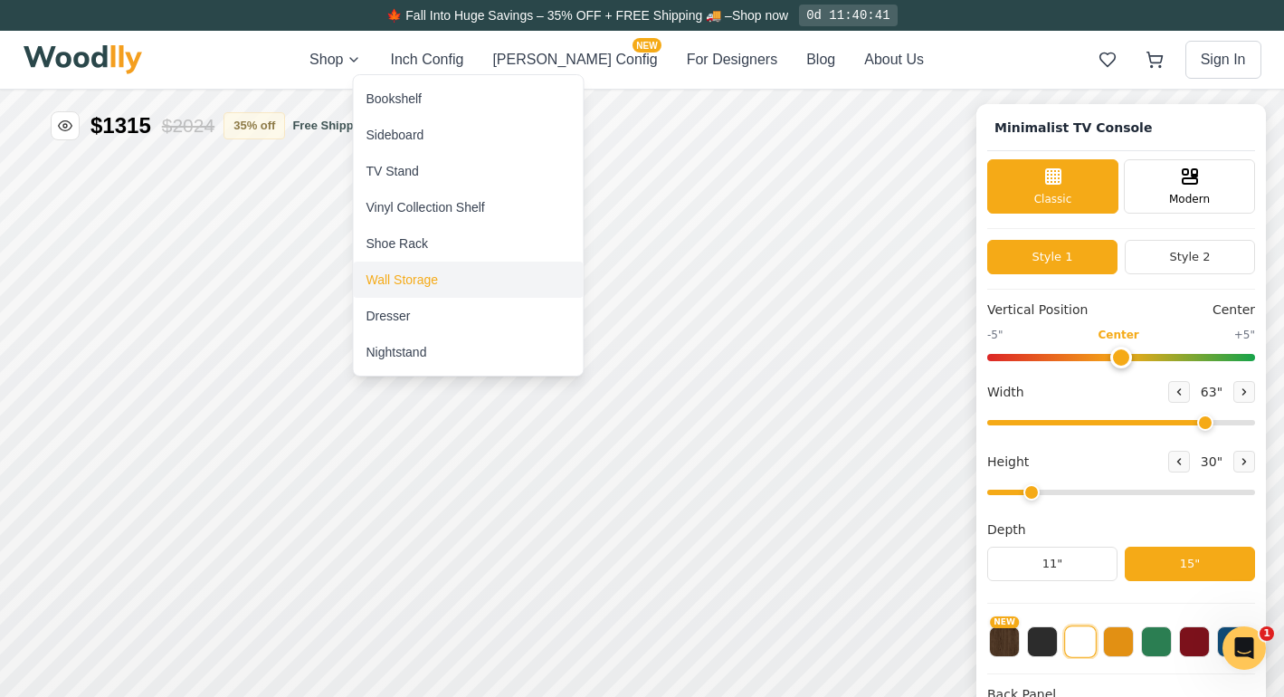
click at [418, 282] on div "Wall Storage" at bounding box center [403, 280] width 72 height 18
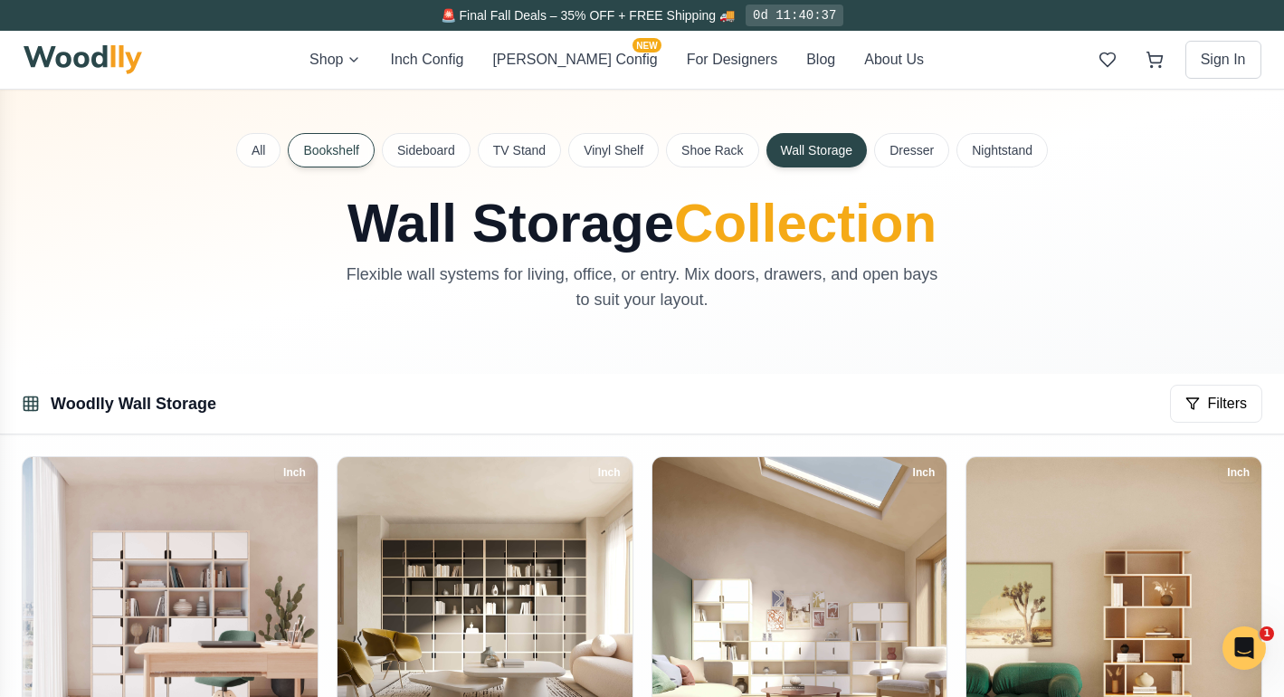
click at [343, 146] on button "Bookshelf" at bounding box center [331, 150] width 86 height 34
